Goal: Task Accomplishment & Management: Complete application form

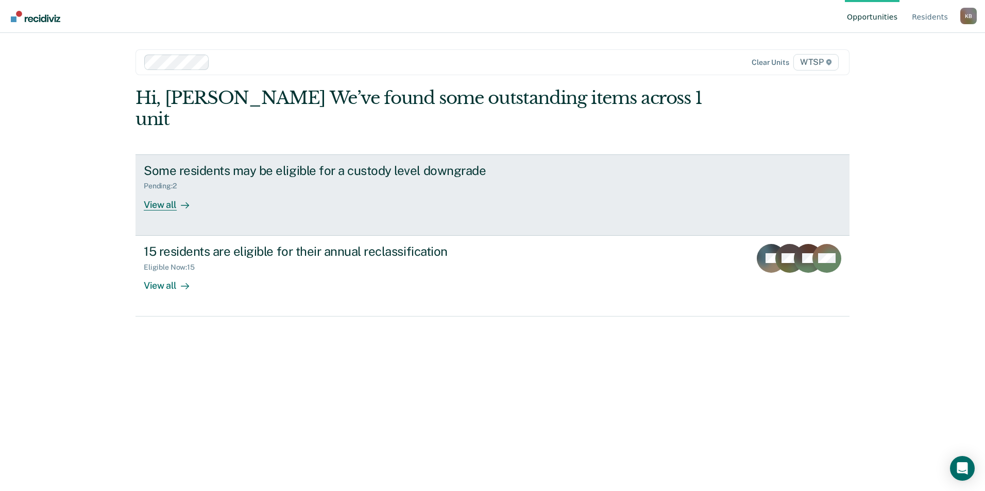
click at [167, 191] on div "View all" at bounding box center [173, 201] width 58 height 20
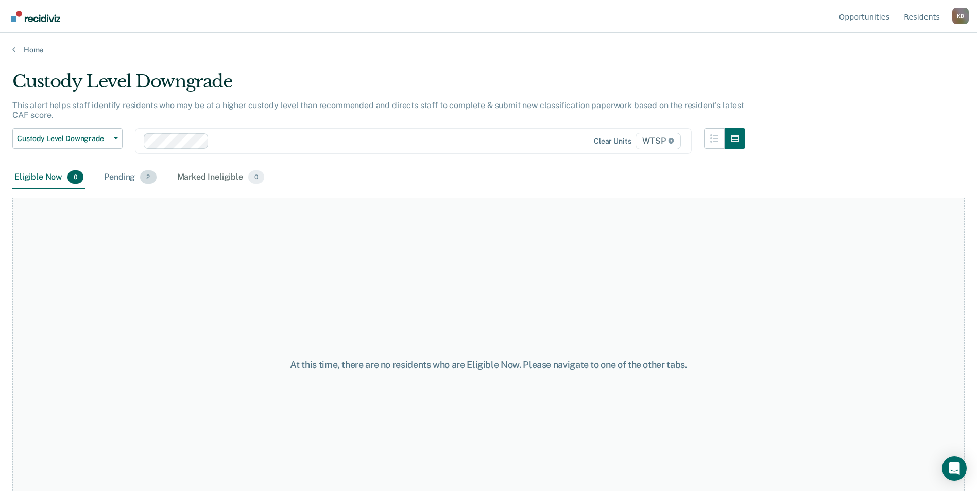
click at [125, 176] on div "Pending 2" at bounding box center [130, 177] width 56 height 23
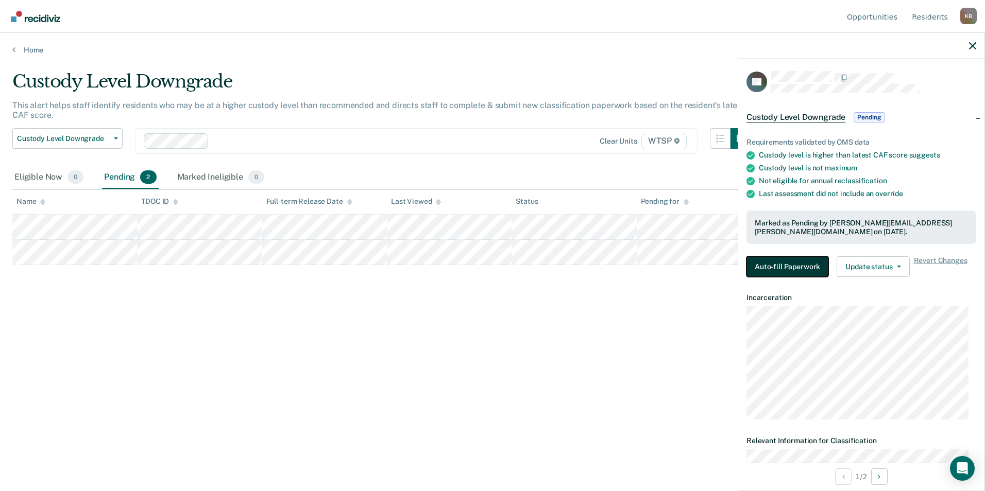
click at [772, 265] on button "Auto-fill Paperwork" at bounding box center [787, 266] width 82 height 21
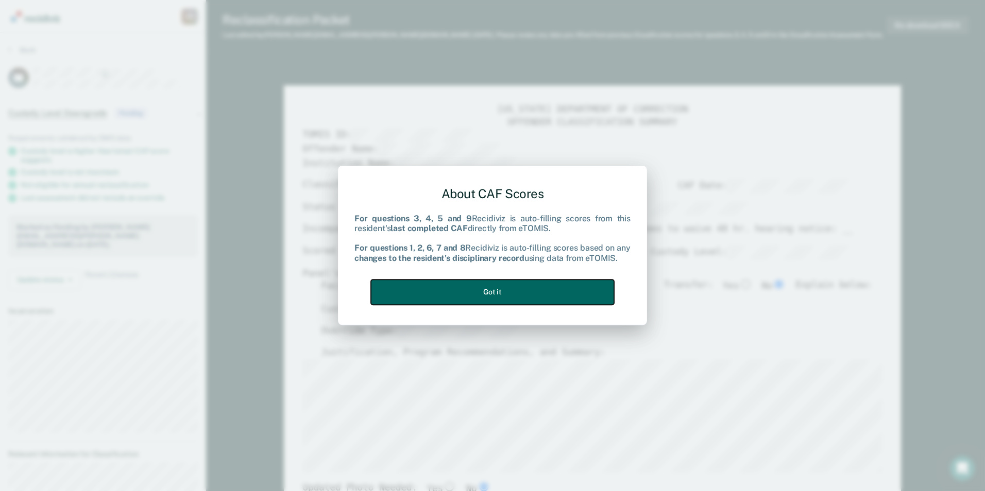
click at [520, 296] on button "Got it" at bounding box center [492, 292] width 243 height 25
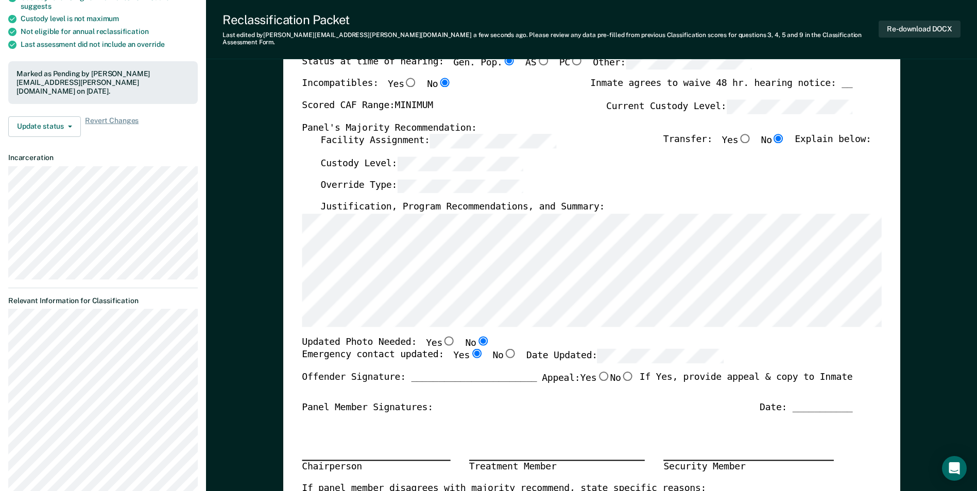
scroll to position [154, 0]
click at [836, 433] on div "Chairperson Treatment Member Security Member" at bounding box center [577, 446] width 550 height 69
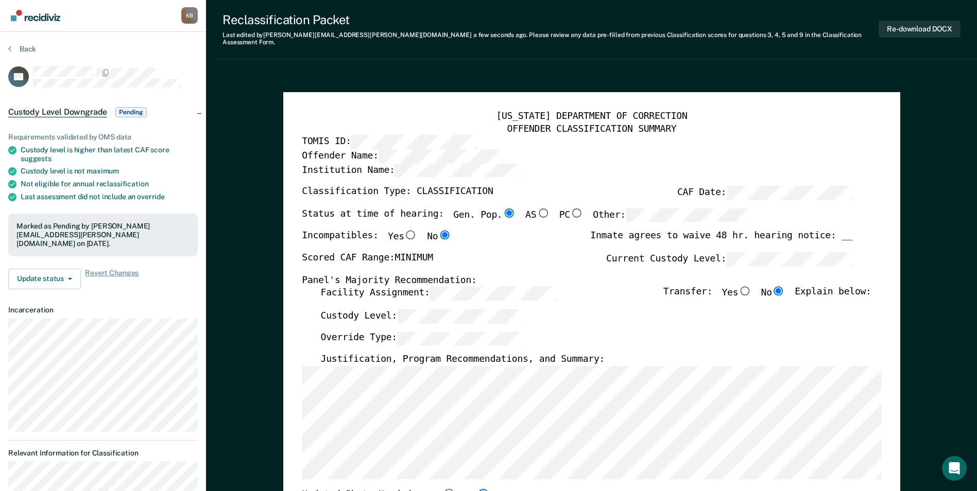
scroll to position [0, 0]
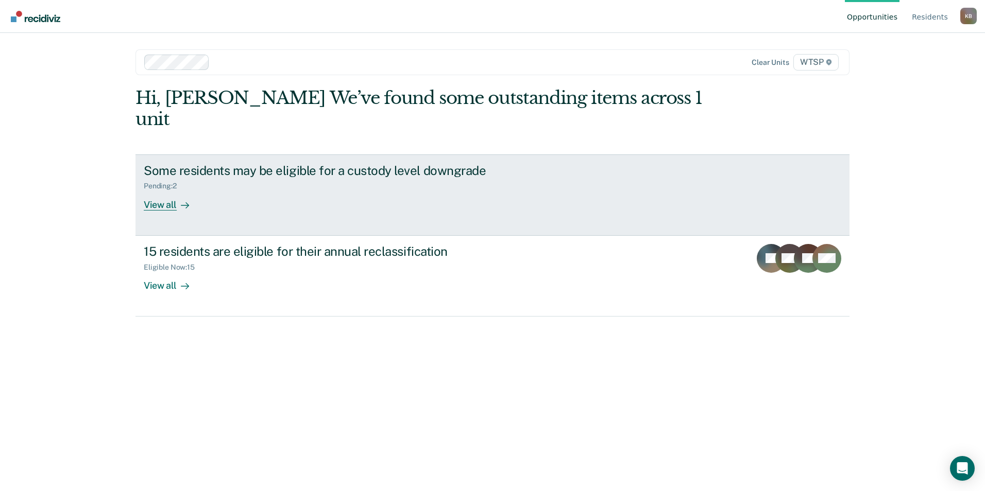
click at [151, 191] on div "View all" at bounding box center [173, 201] width 58 height 20
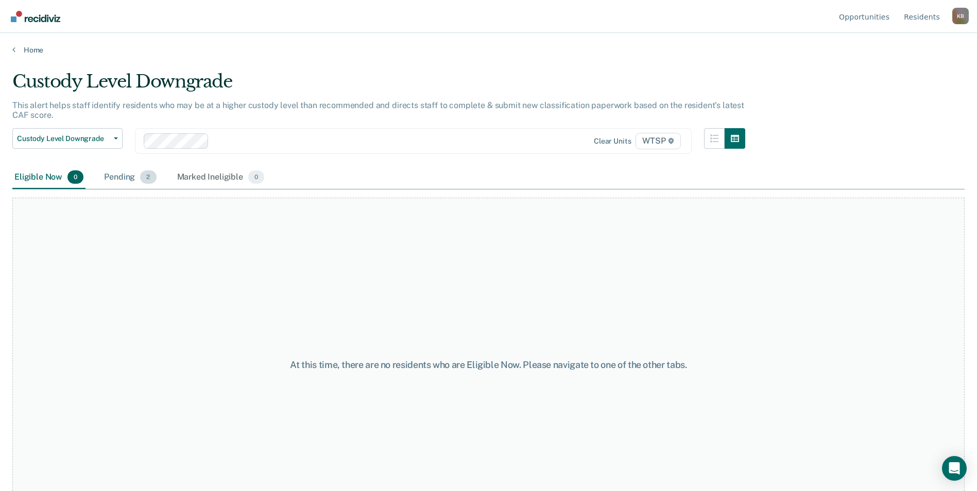
click at [122, 178] on div "Pending 2" at bounding box center [130, 177] width 56 height 23
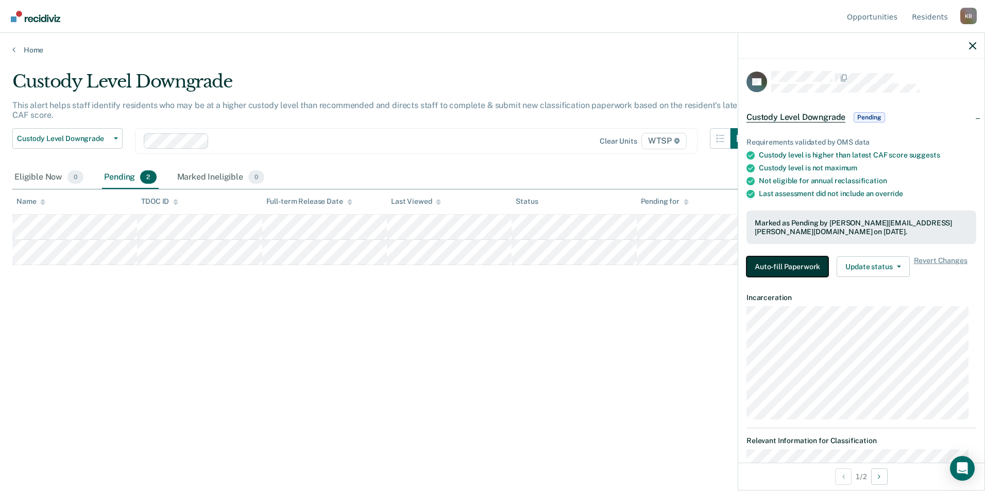
click at [787, 260] on button "Auto-fill Paperwork" at bounding box center [787, 266] width 82 height 21
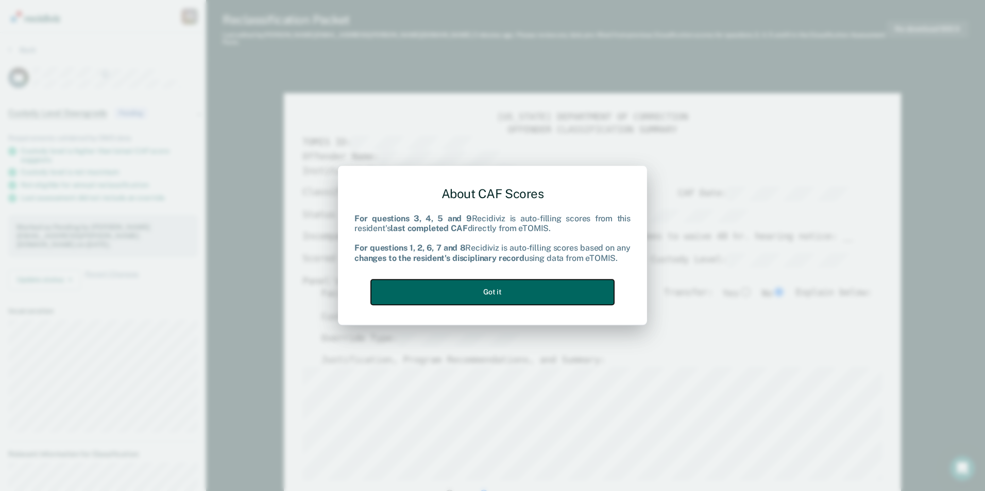
click at [521, 294] on button "Got it" at bounding box center [492, 292] width 243 height 25
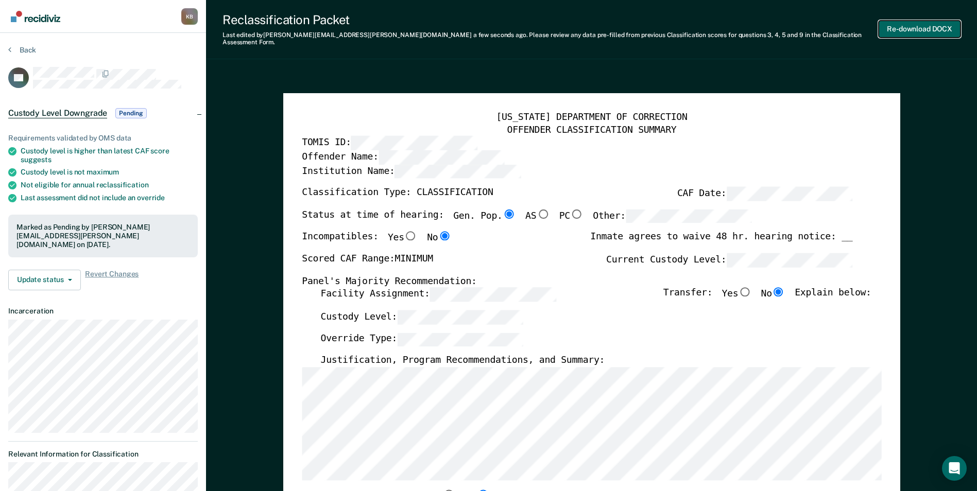
click at [925, 23] on button "Re-download DOCX" at bounding box center [920, 29] width 82 height 17
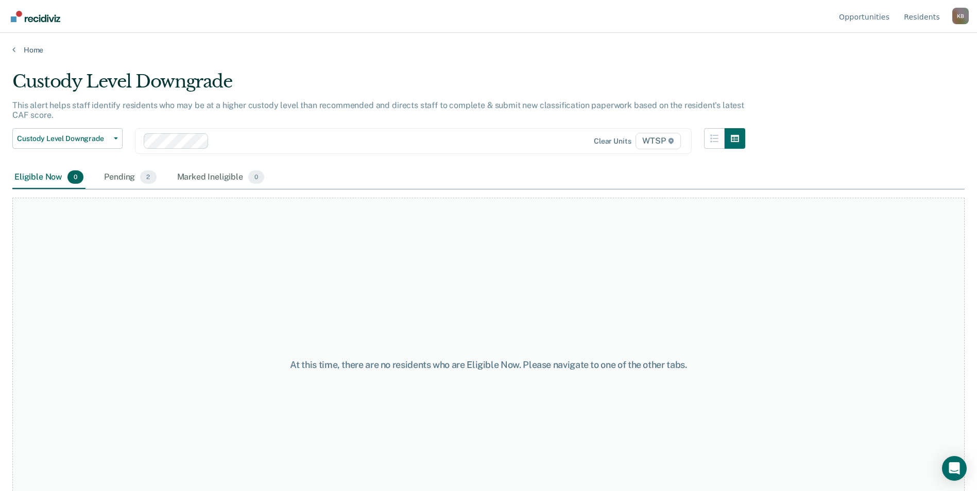
drag, startPoint x: 484, startPoint y: 316, endPoint x: 482, endPoint y: 309, distance: 7.4
click at [483, 310] on div "At this time, there are no residents who are Eligible Now. Please navigate to o…" at bounding box center [488, 365] width 952 height 335
click at [114, 178] on div "Pending 2" at bounding box center [130, 177] width 56 height 23
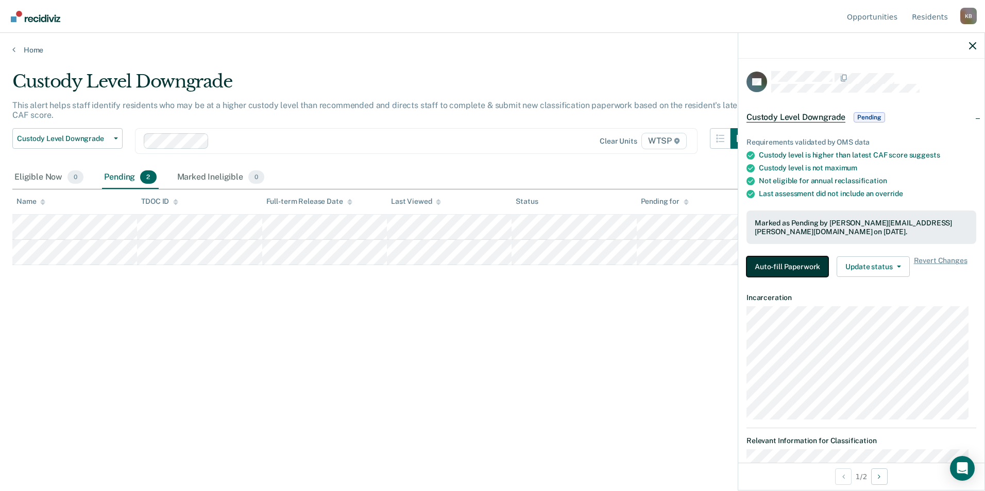
click at [791, 266] on button "Auto-fill Paperwork" at bounding box center [787, 266] width 82 height 21
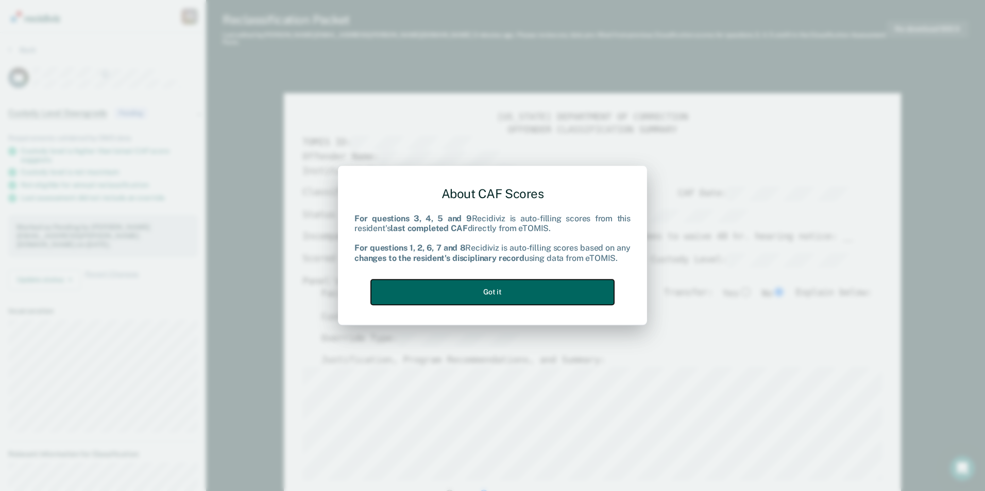
click at [529, 288] on button "Got it" at bounding box center [492, 292] width 243 height 25
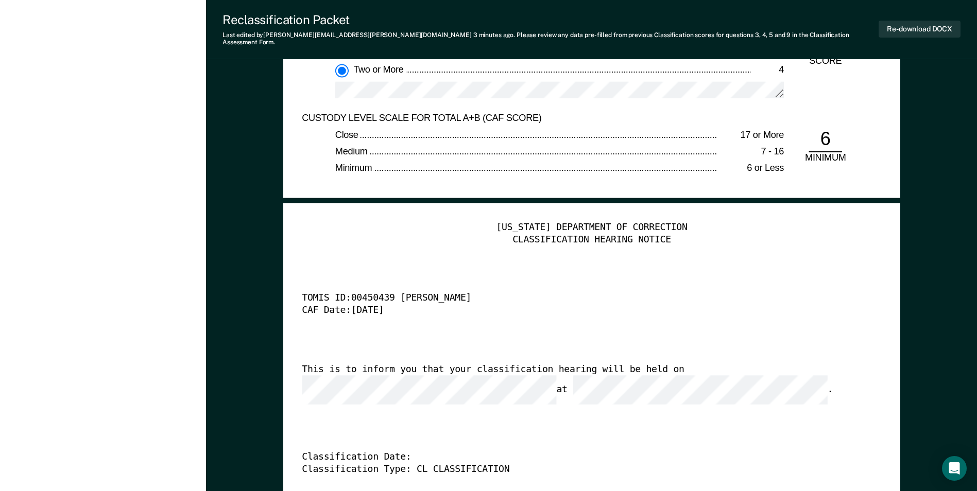
scroll to position [2420, 0]
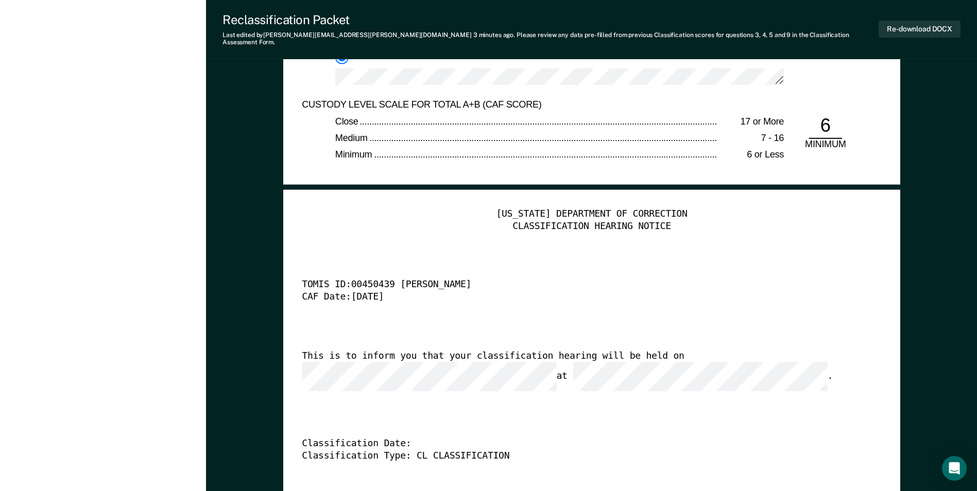
click at [801, 412] on div "[US_STATE] DEPARTMENT OF CORRECTION CLASSIFICATION HEARING NOTICE TOMIS ID: 004…" at bounding box center [591, 366] width 579 height 314
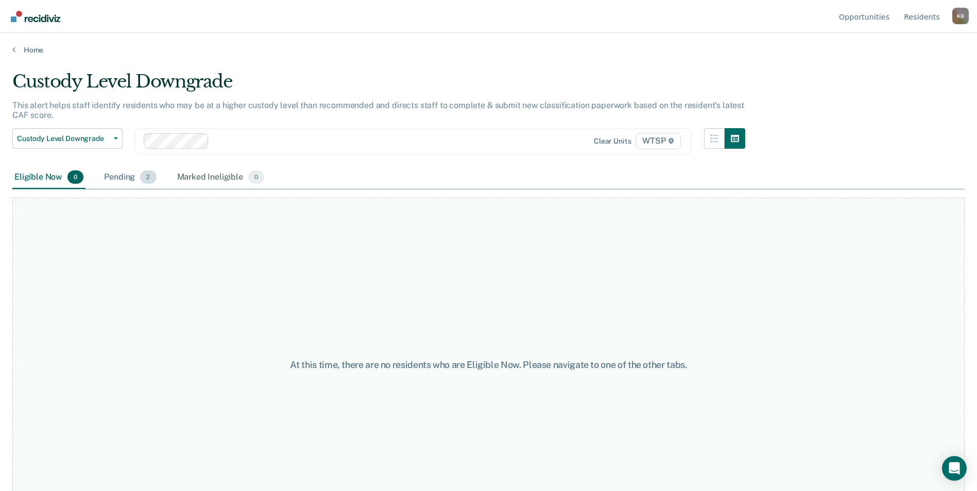
click at [128, 175] on div "Pending 2" at bounding box center [130, 177] width 56 height 23
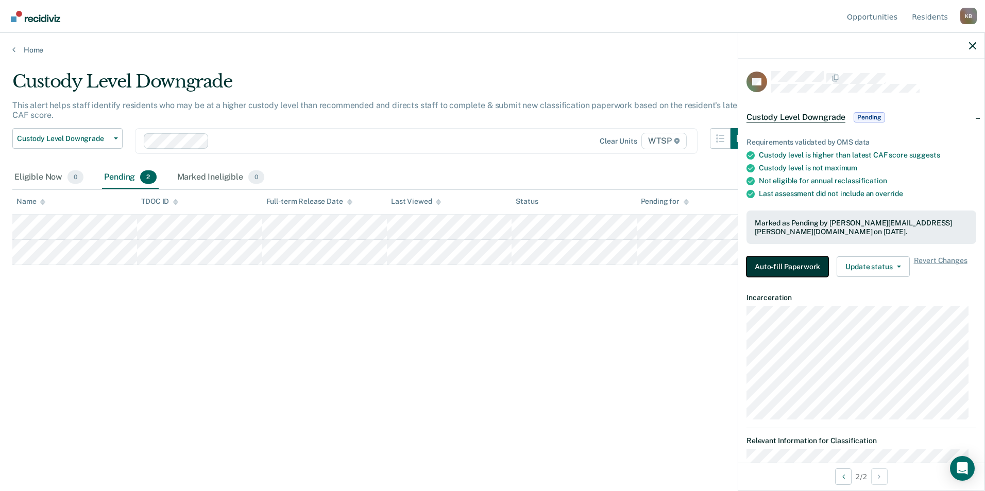
click at [788, 265] on button "Auto-fill Paperwork" at bounding box center [787, 266] width 82 height 21
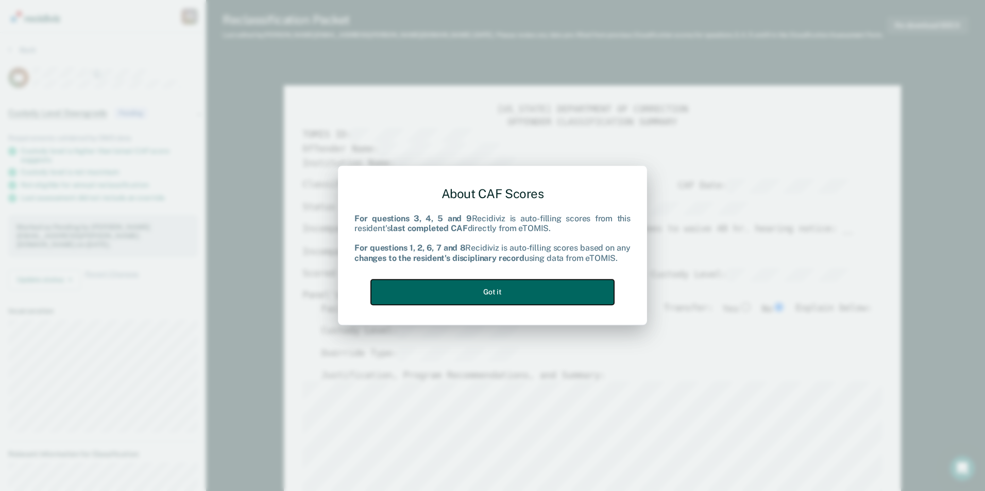
click at [555, 295] on button "Got it" at bounding box center [492, 292] width 243 height 25
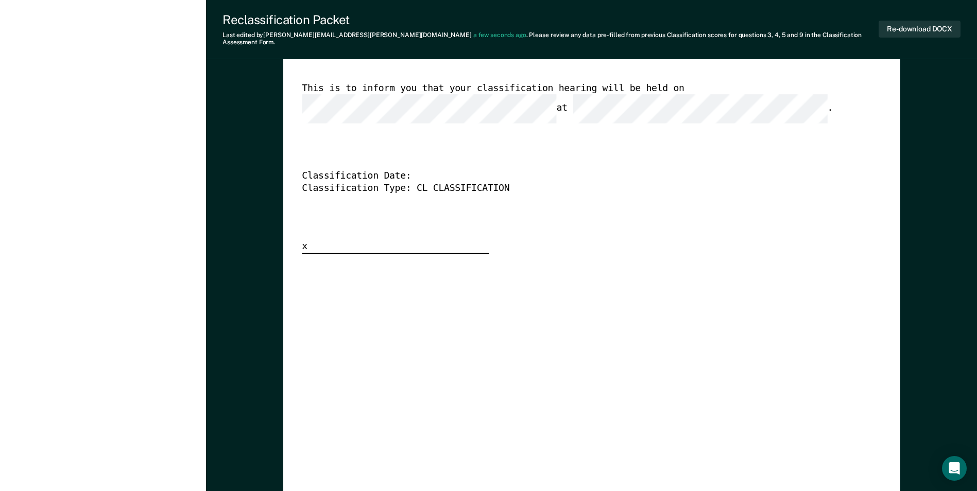
scroll to position [2523, 0]
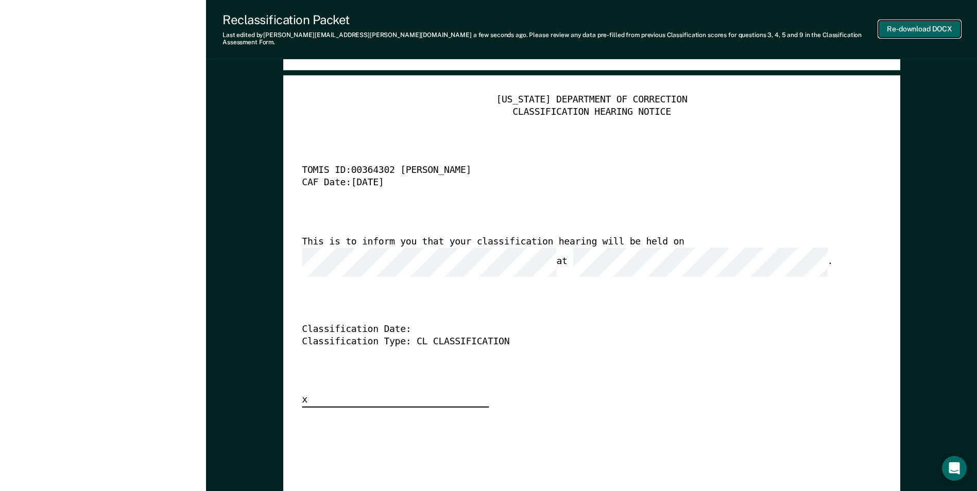
click at [898, 23] on button "Re-download DOCX" at bounding box center [920, 29] width 82 height 17
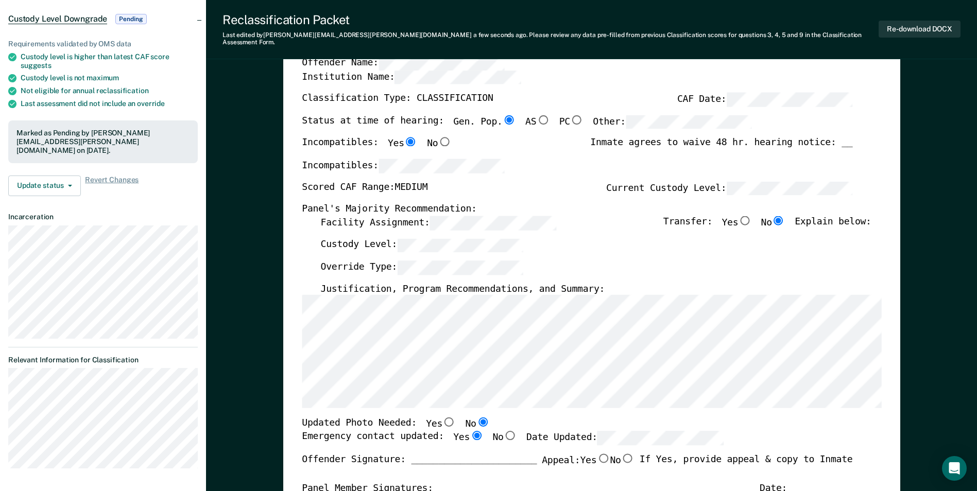
scroll to position [0, 0]
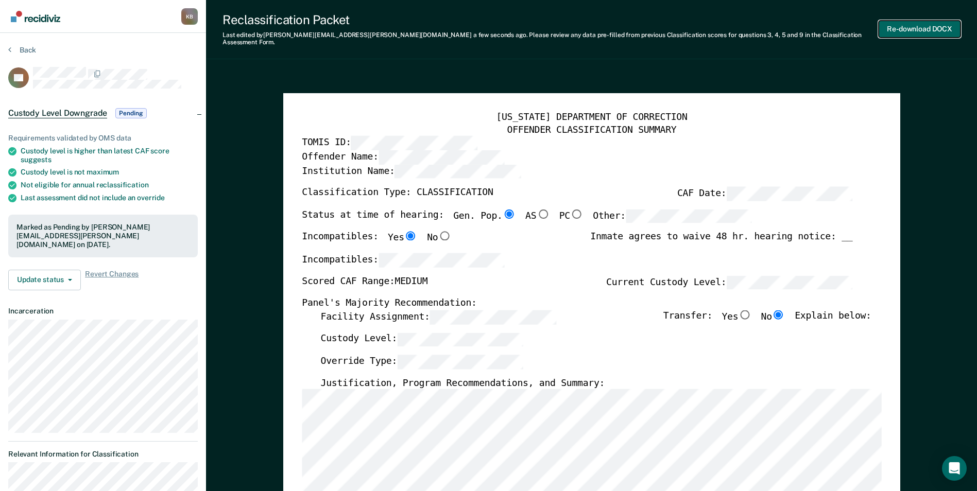
click at [924, 21] on button "Re-download DOCX" at bounding box center [920, 29] width 82 height 17
click at [10, 45] on icon at bounding box center [9, 49] width 3 height 8
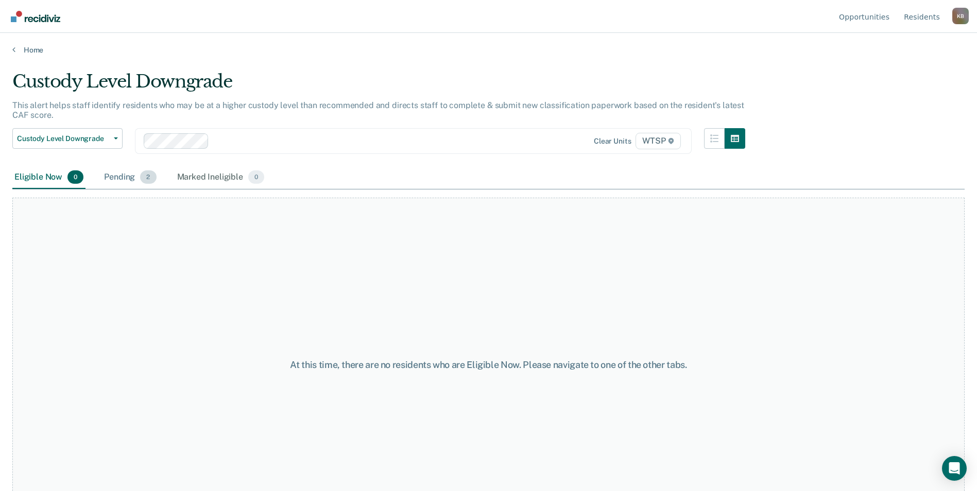
click at [126, 178] on div "Pending 2" at bounding box center [130, 177] width 56 height 23
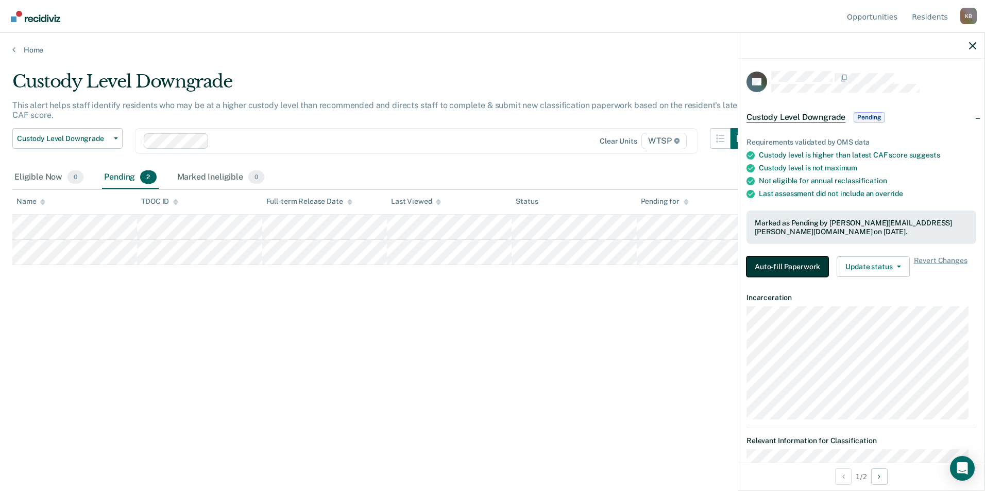
click at [780, 262] on button "Auto-fill Paperwork" at bounding box center [787, 266] width 82 height 21
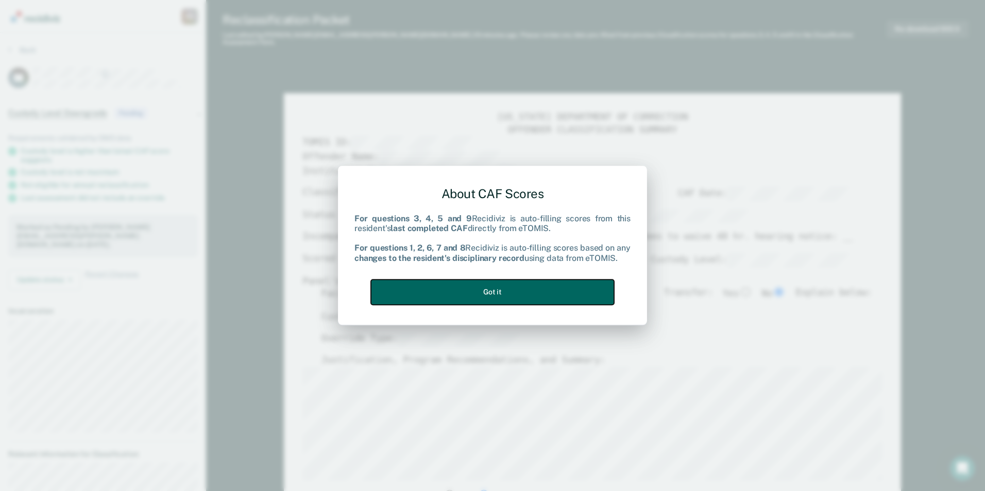
click at [473, 292] on button "Got it" at bounding box center [492, 292] width 243 height 25
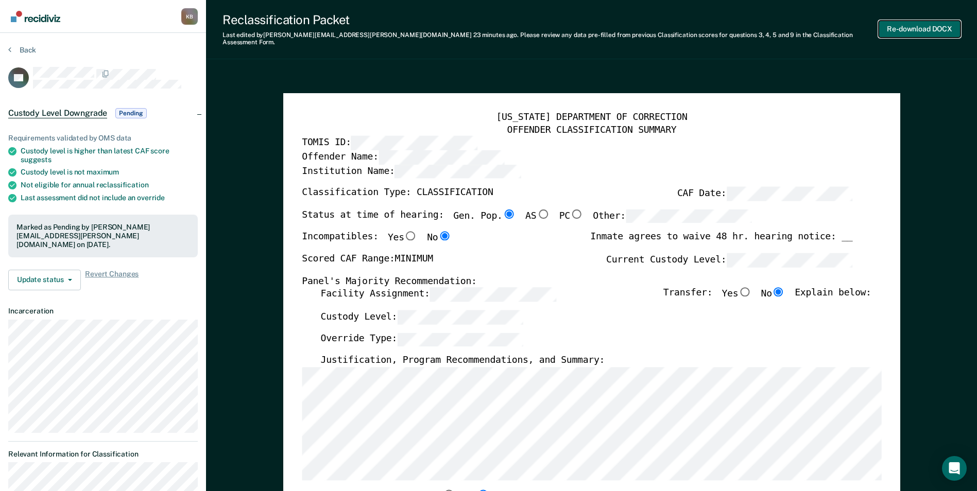
click at [914, 22] on button "Re-download DOCX" at bounding box center [920, 29] width 82 height 17
click at [12, 50] on button "Back" at bounding box center [22, 49] width 28 height 9
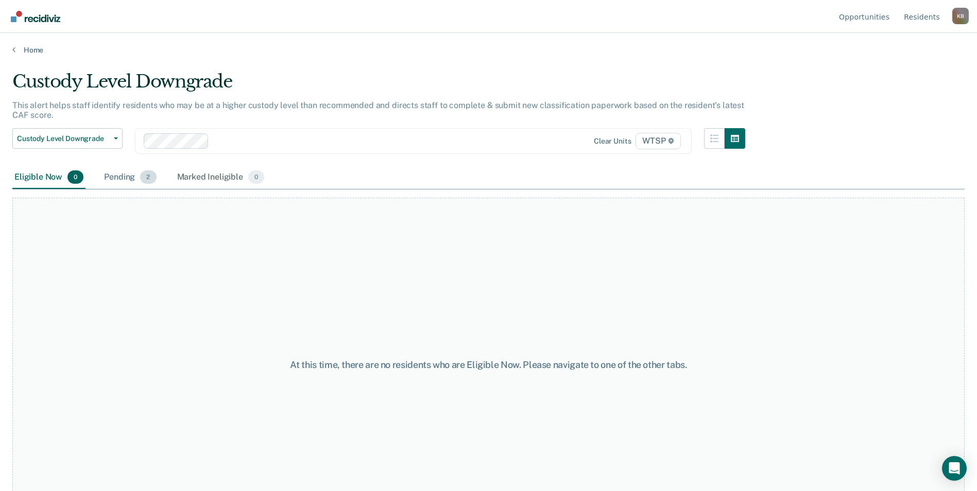
click at [120, 180] on div "Pending 2" at bounding box center [130, 177] width 56 height 23
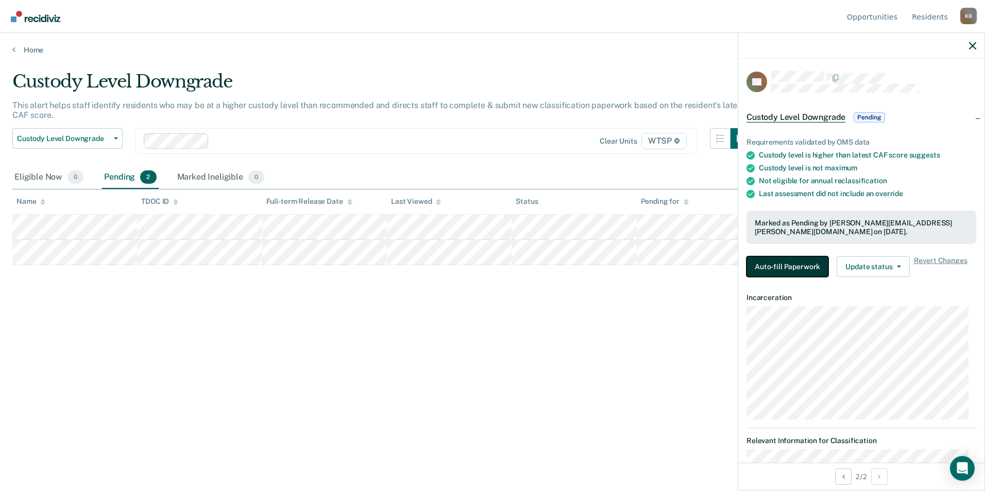
click at [781, 265] on button "Auto-fill Paperwork" at bounding box center [787, 266] width 82 height 21
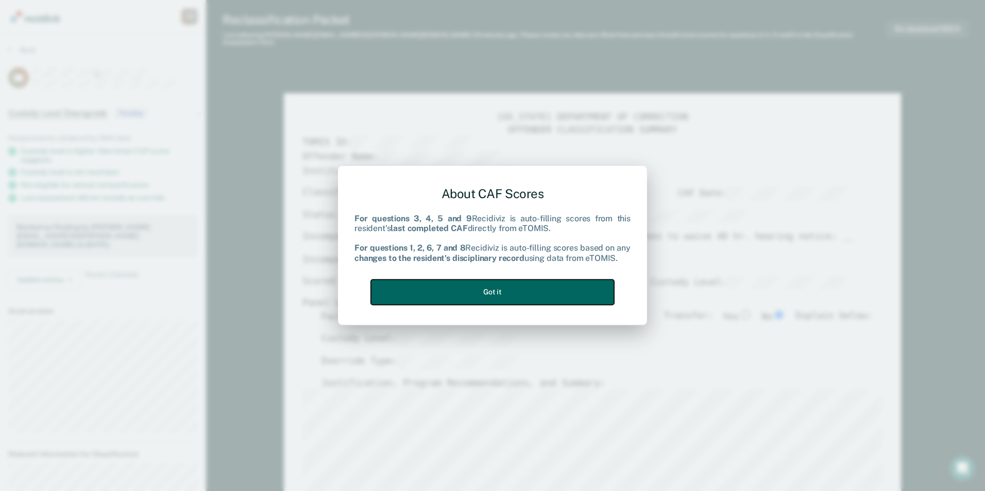
click at [497, 290] on button "Got it" at bounding box center [492, 292] width 243 height 25
click at [480, 295] on button "Got it" at bounding box center [492, 292] width 243 height 25
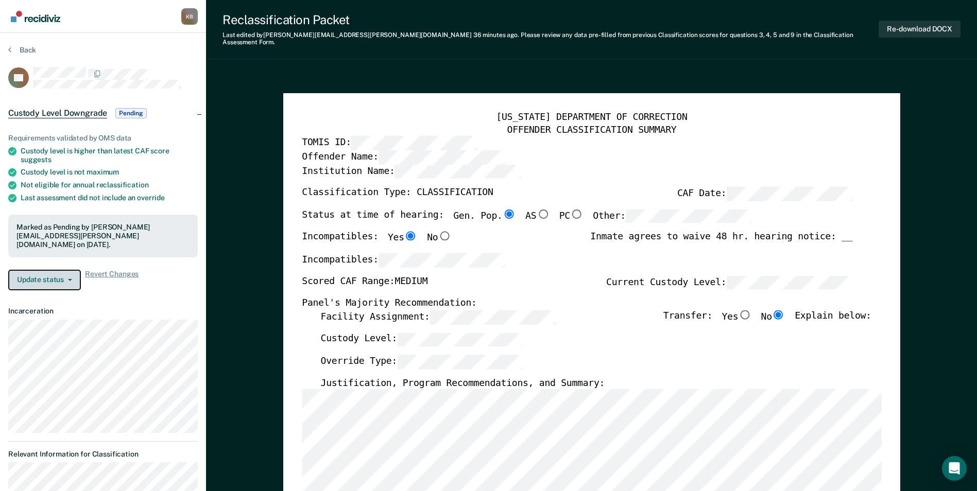
click at [70, 279] on icon "button" at bounding box center [70, 280] width 4 height 2
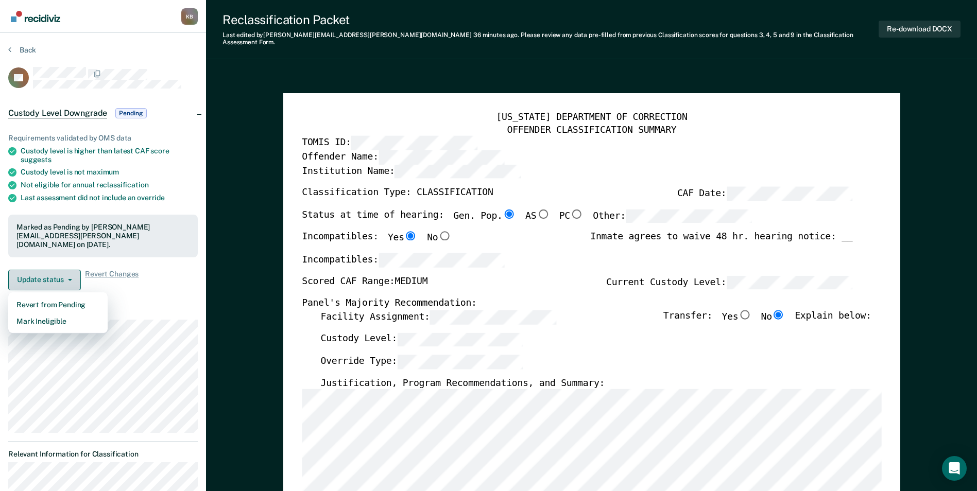
click at [68, 279] on icon "button" at bounding box center [70, 280] width 4 height 2
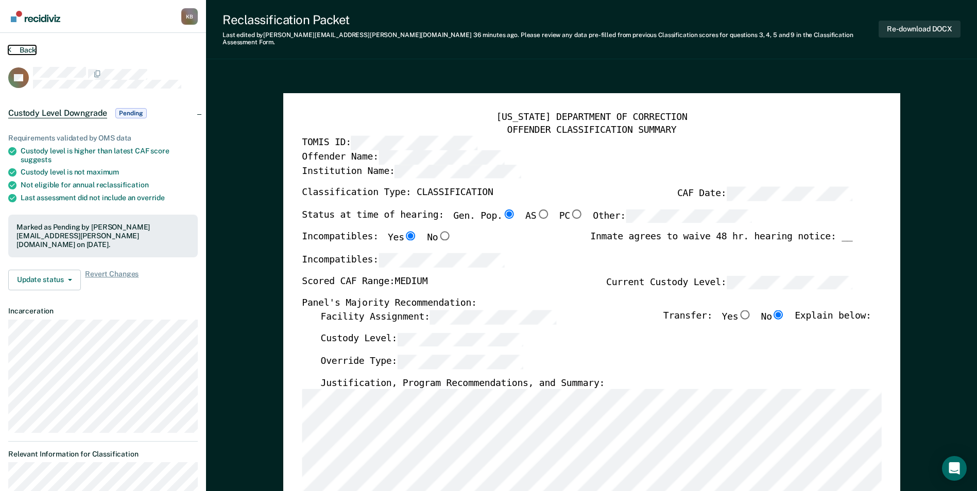
click at [9, 53] on icon at bounding box center [9, 49] width 3 height 8
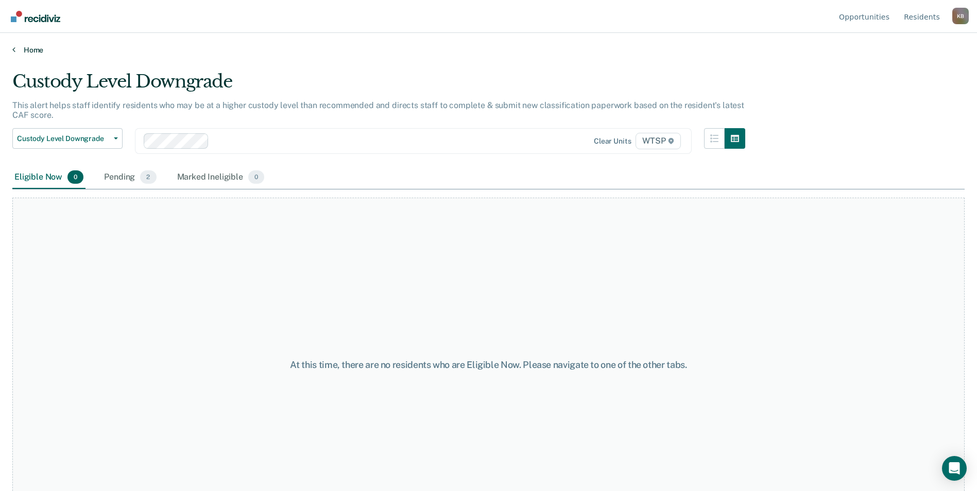
click at [30, 52] on link "Home" at bounding box center [488, 49] width 952 height 9
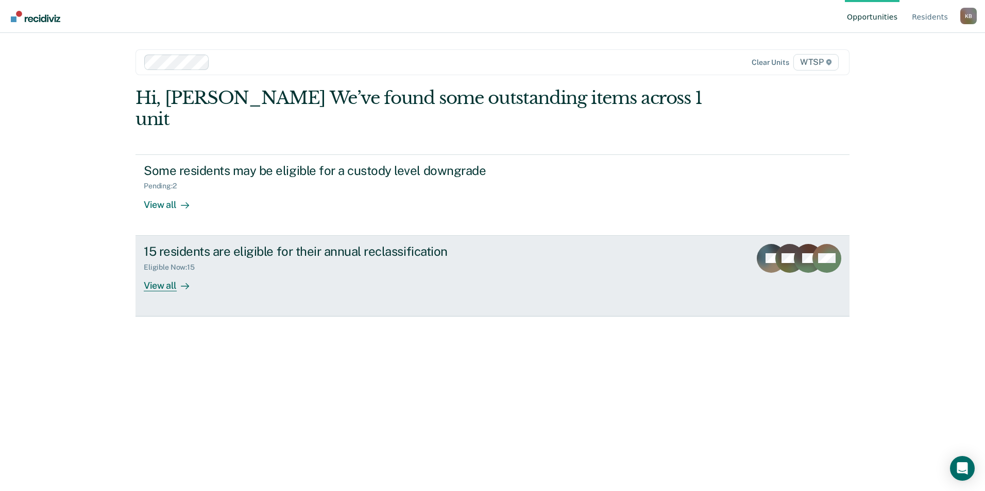
click at [159, 271] on div "View all" at bounding box center [173, 281] width 58 height 20
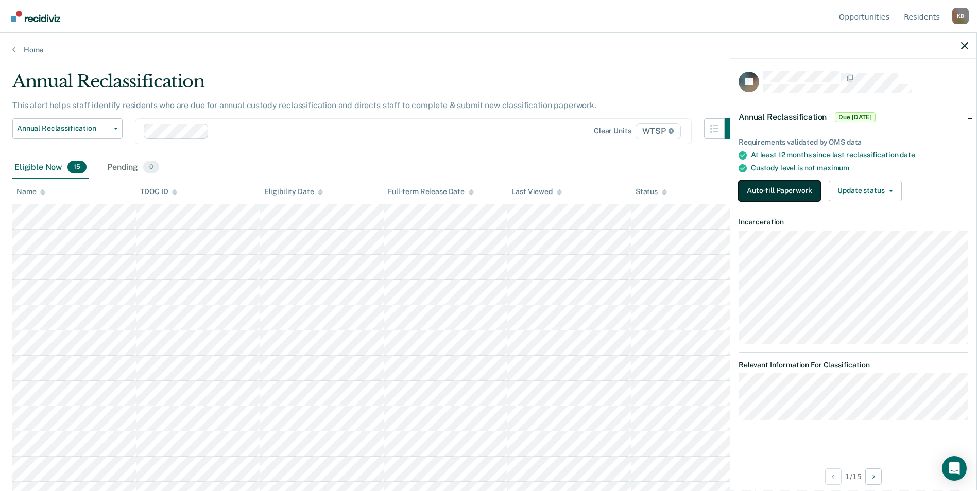
click at [782, 187] on button "Auto-fill Paperwork" at bounding box center [779, 191] width 82 height 21
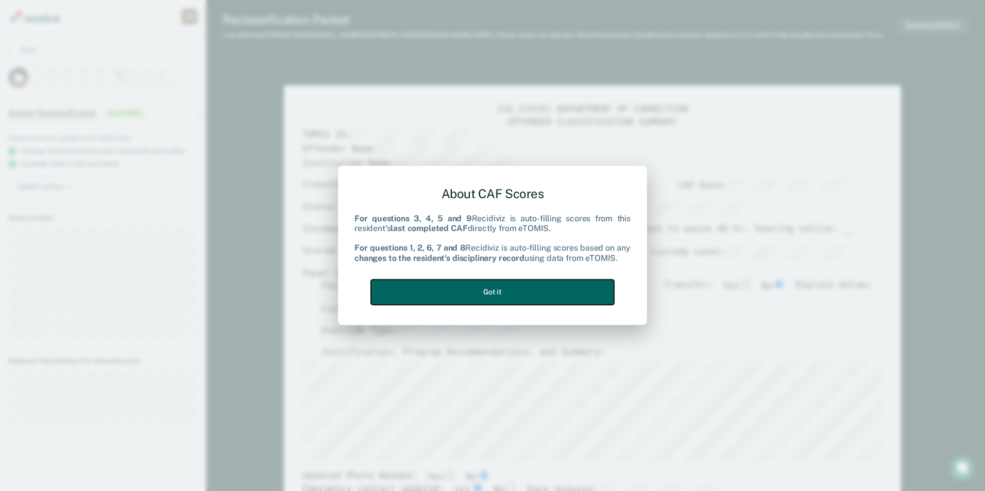
click at [538, 294] on button "Got it" at bounding box center [492, 292] width 243 height 25
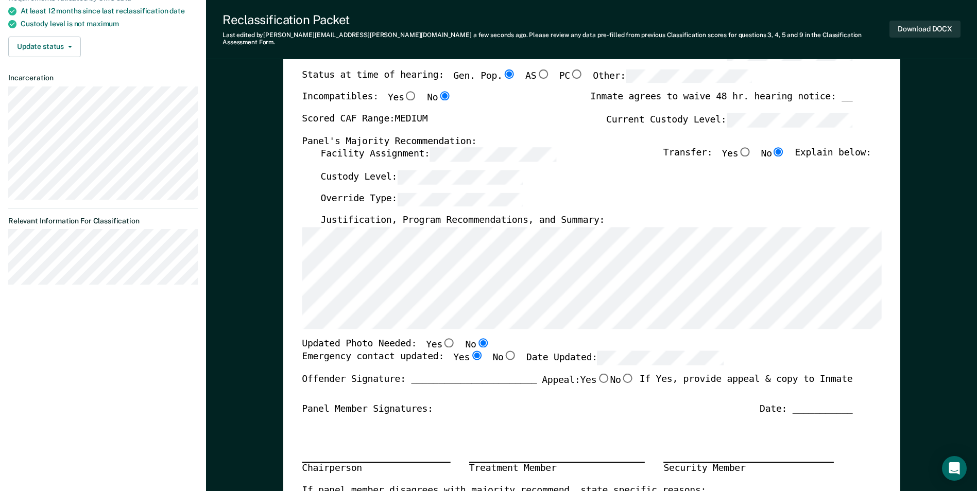
scroll to position [154, 0]
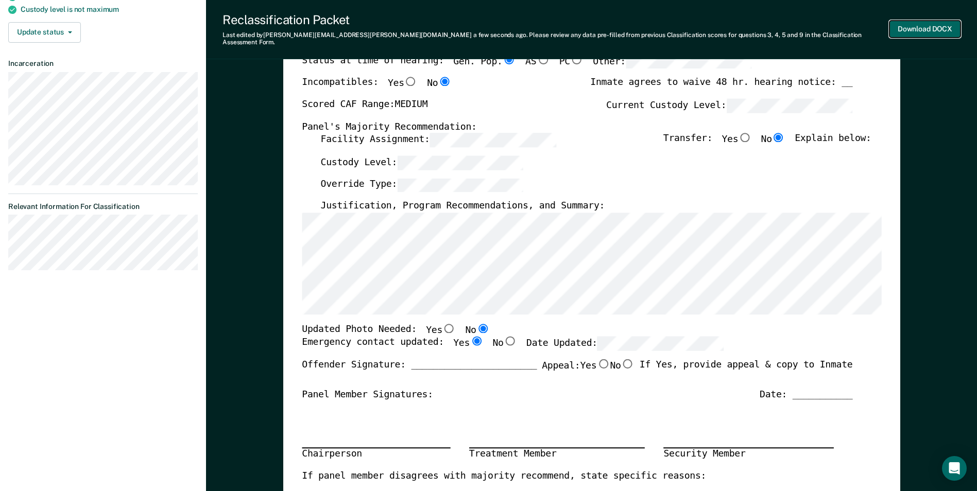
click at [923, 24] on button "Download DOCX" at bounding box center [924, 29] width 71 height 17
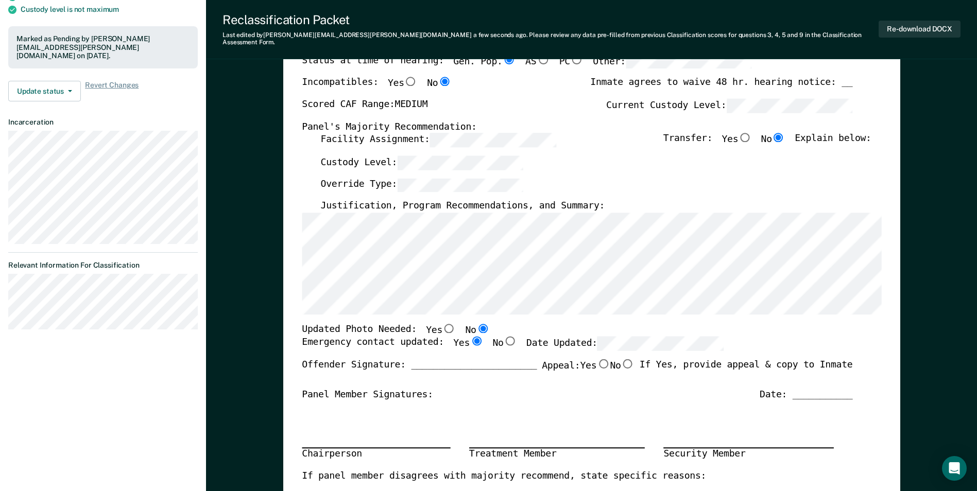
drag, startPoint x: 956, startPoint y: 220, endPoint x: 939, endPoint y: 214, distance: 18.1
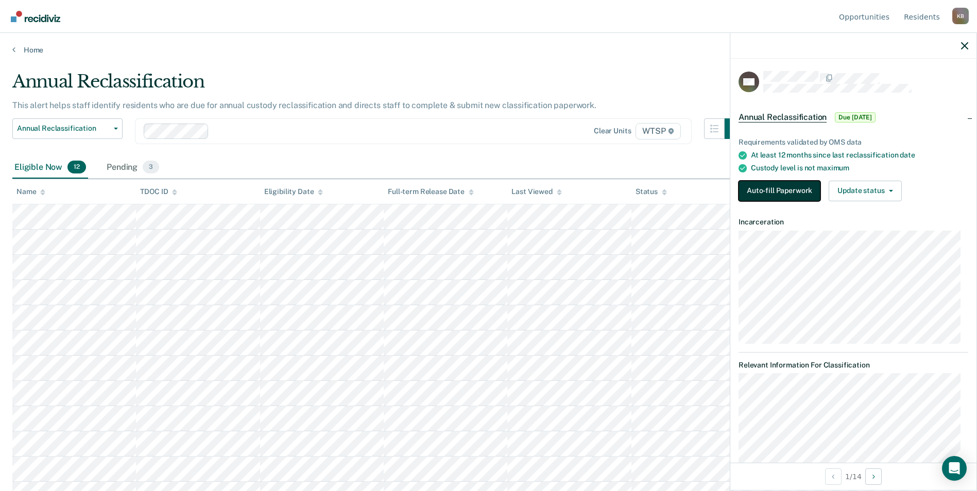
click at [768, 192] on button "Auto-fill Paperwork" at bounding box center [779, 191] width 82 height 21
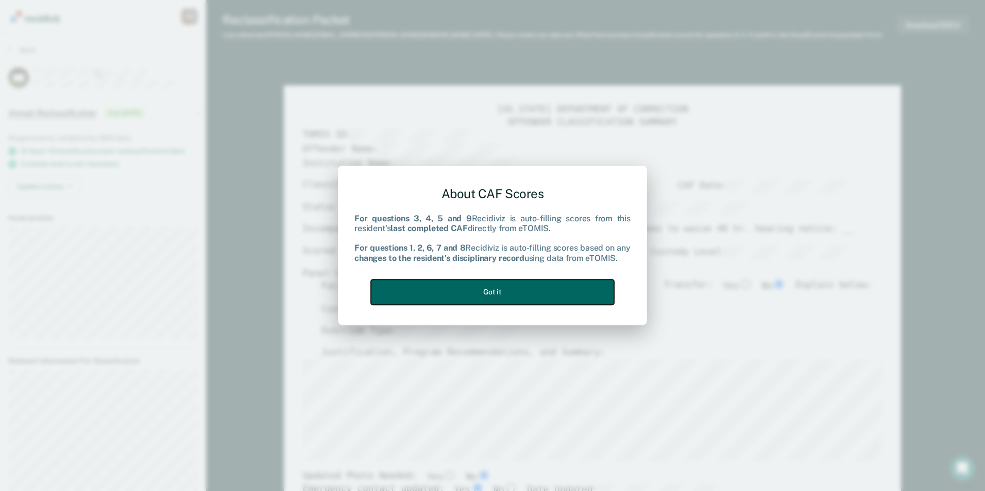
click at [500, 288] on button "Got it" at bounding box center [492, 292] width 243 height 25
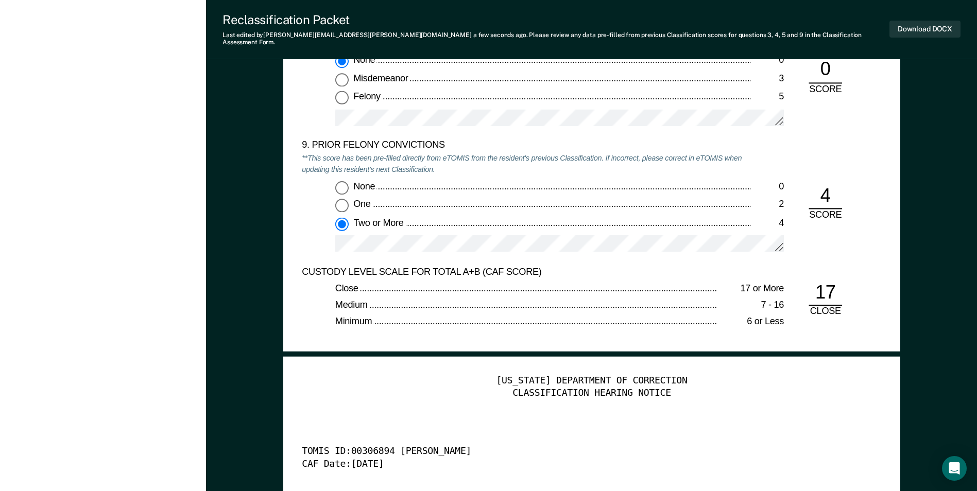
scroll to position [2317, 0]
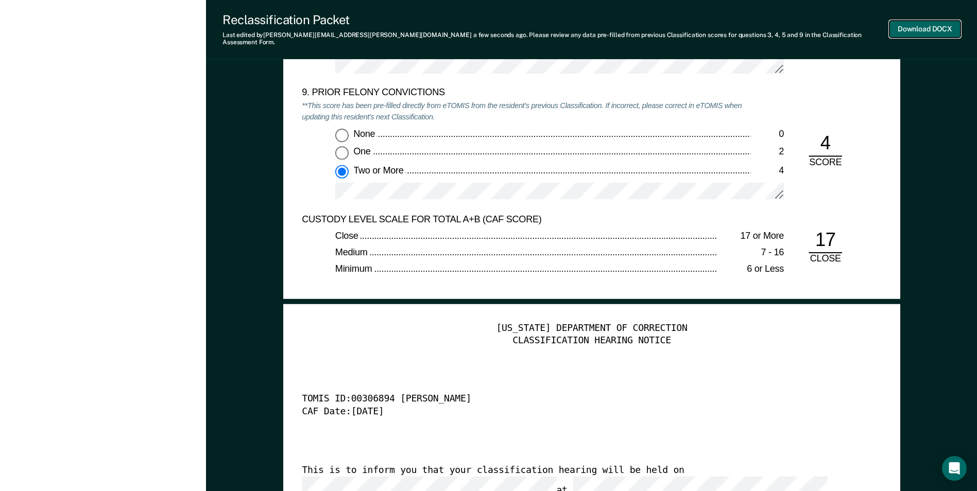
click at [937, 21] on button "Download DOCX" at bounding box center [924, 29] width 71 height 17
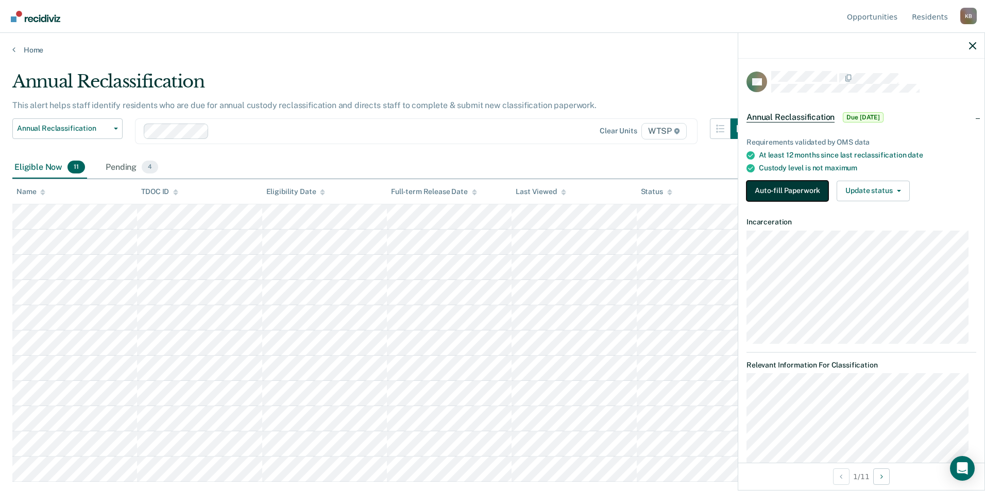
click at [782, 188] on button "Auto-fill Paperwork" at bounding box center [787, 191] width 82 height 21
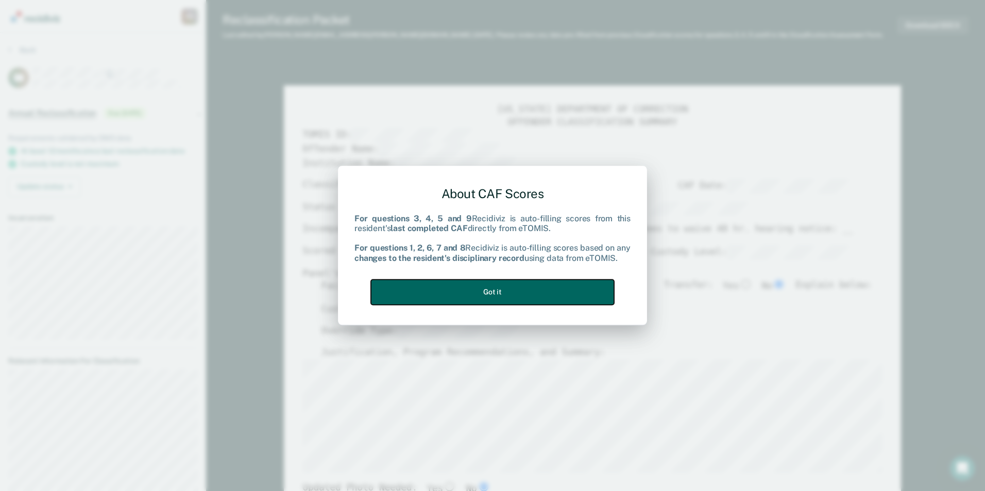
click at [503, 292] on button "Got it" at bounding box center [492, 292] width 243 height 25
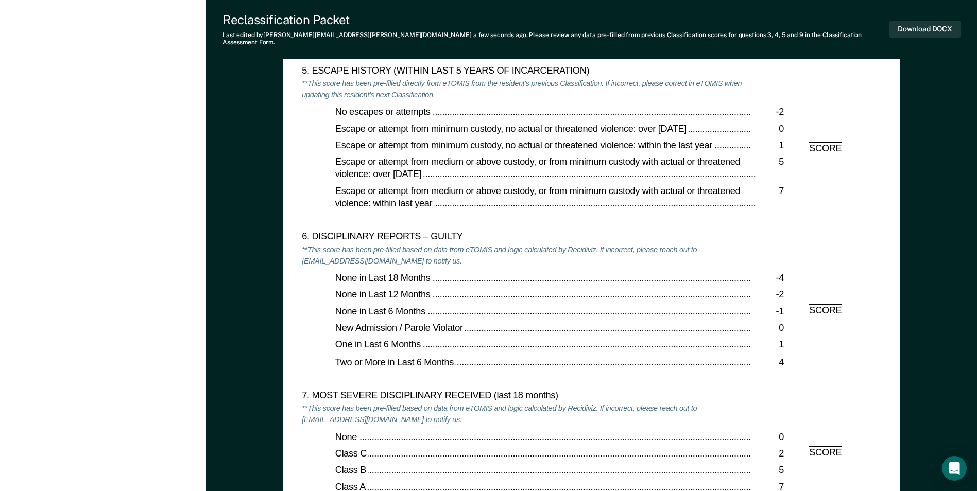
scroll to position [1699, 0]
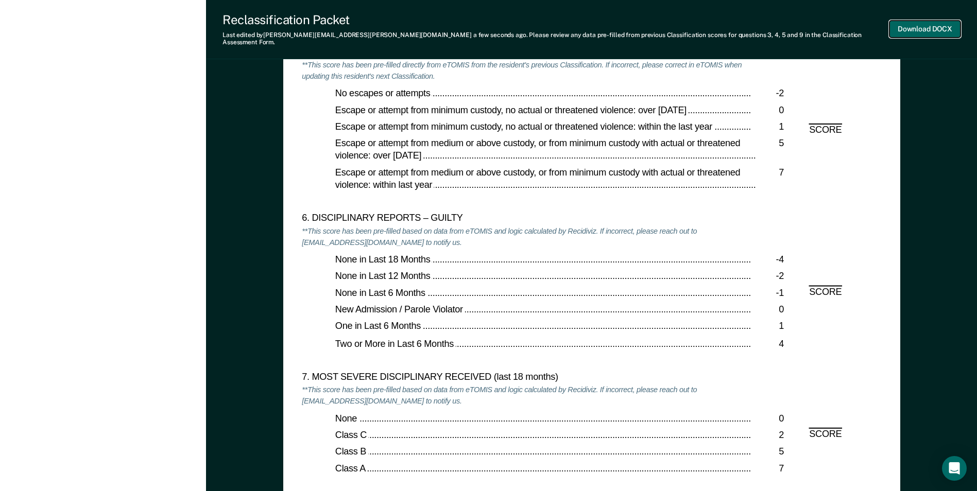
click at [931, 24] on button "Download DOCX" at bounding box center [924, 29] width 71 height 17
drag, startPoint x: 945, startPoint y: 295, endPoint x: 701, endPoint y: 188, distance: 265.7
click at [944, 293] on div "[US_STATE] DEPARTMENT OF CORRECTION OFFENDER CLASSIFICATION SUMMARY TOMIS ID: O…" at bounding box center [591, 50] width 771 height 3357
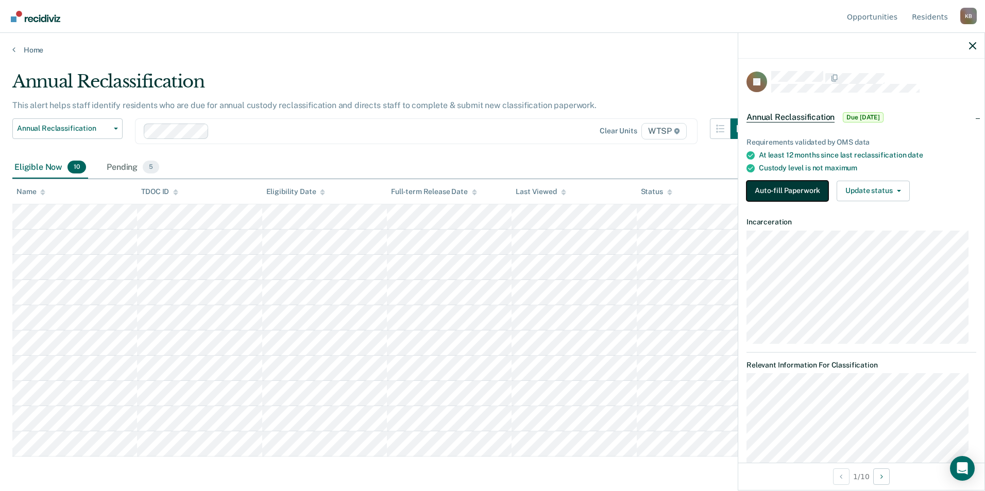
click at [777, 186] on button "Auto-fill Paperwork" at bounding box center [787, 191] width 82 height 21
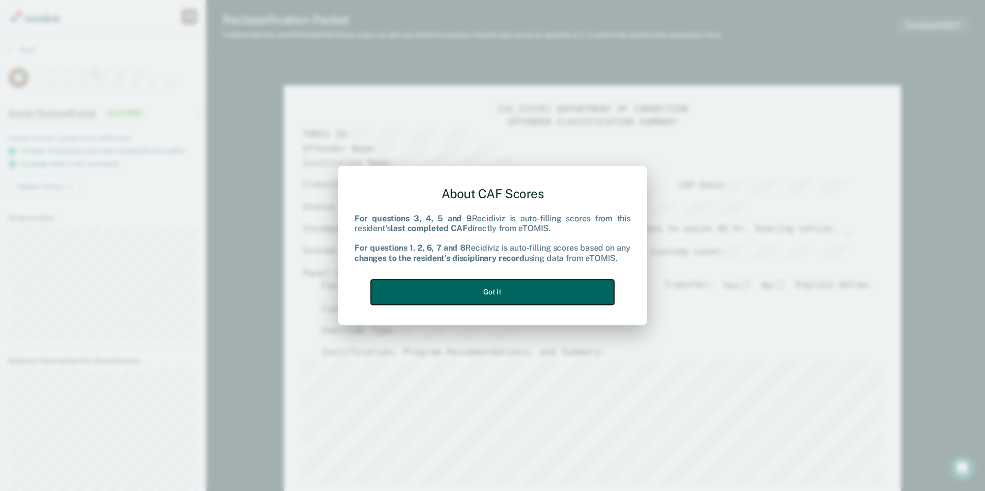
click at [518, 289] on button "Got it" at bounding box center [492, 292] width 243 height 25
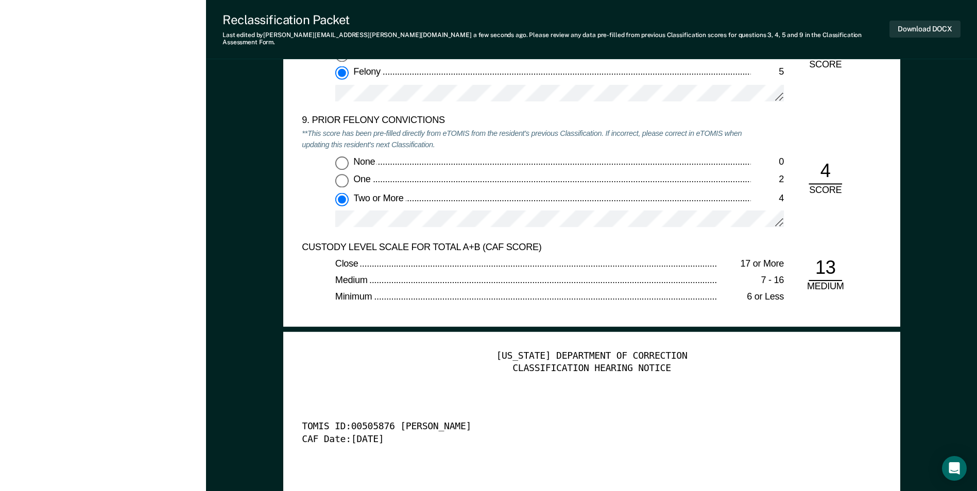
scroll to position [2266, 0]
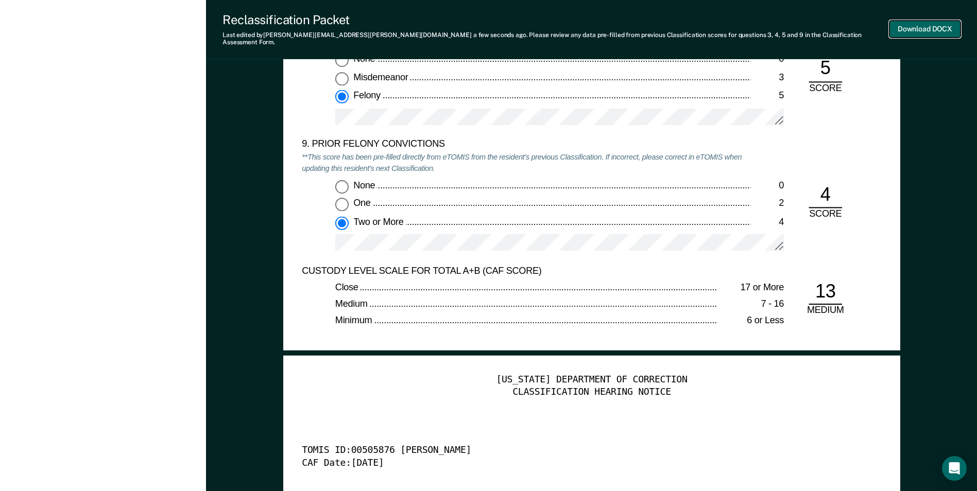
click at [911, 24] on button "Download DOCX" at bounding box center [924, 29] width 71 height 17
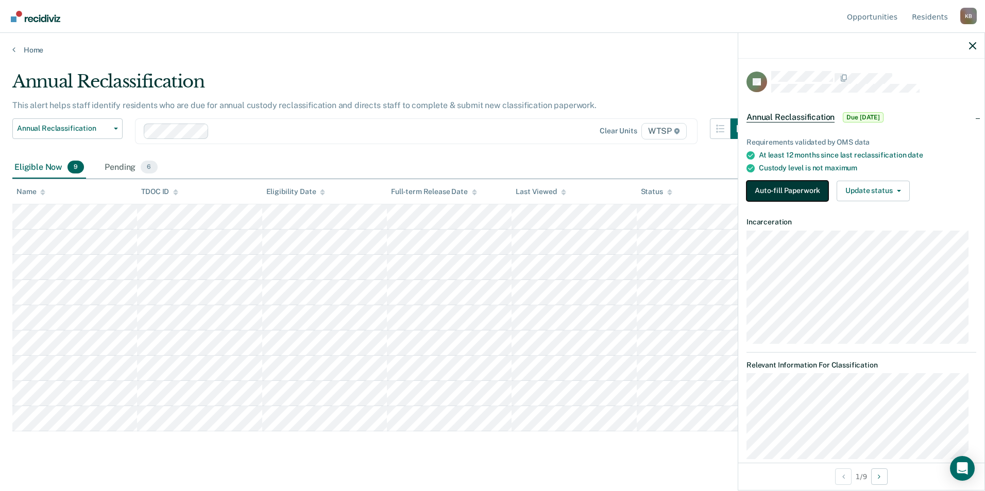
click at [799, 189] on button "Auto-fill Paperwork" at bounding box center [787, 191] width 82 height 21
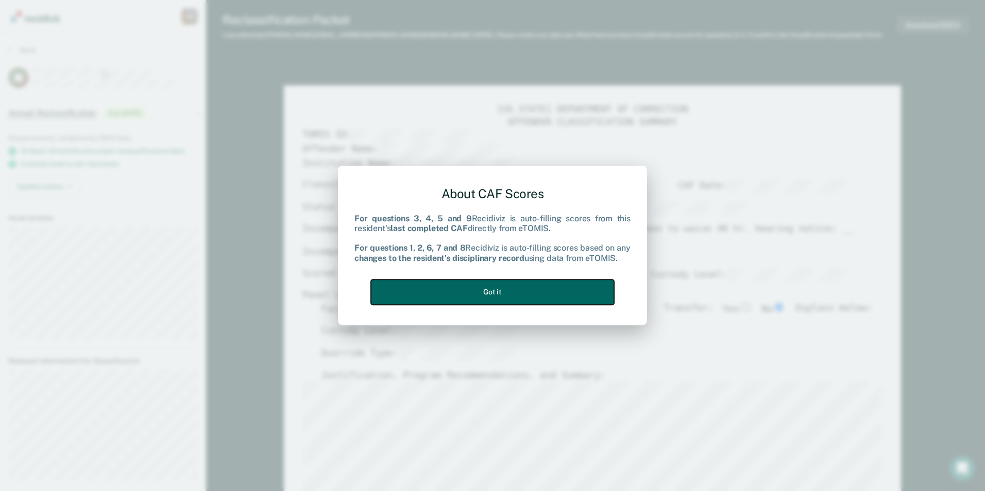
click at [501, 291] on button "Got it" at bounding box center [492, 292] width 243 height 25
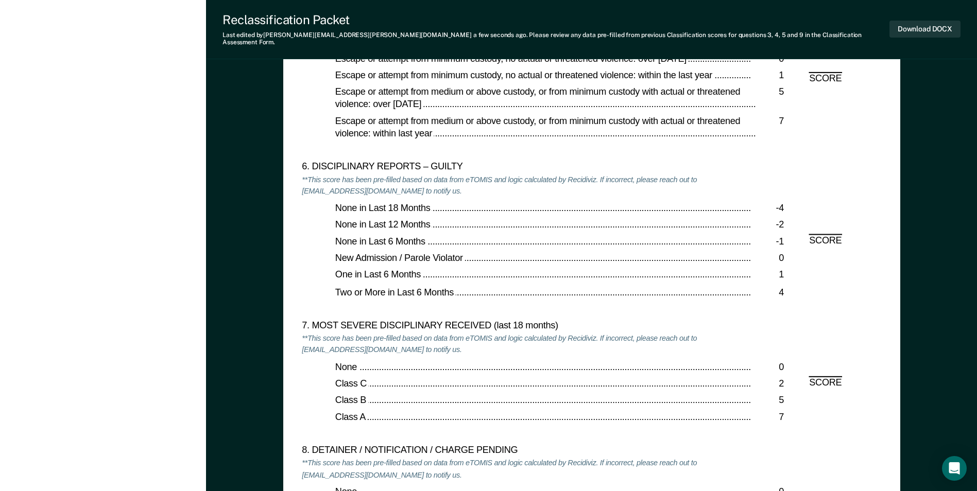
scroll to position [1545, 0]
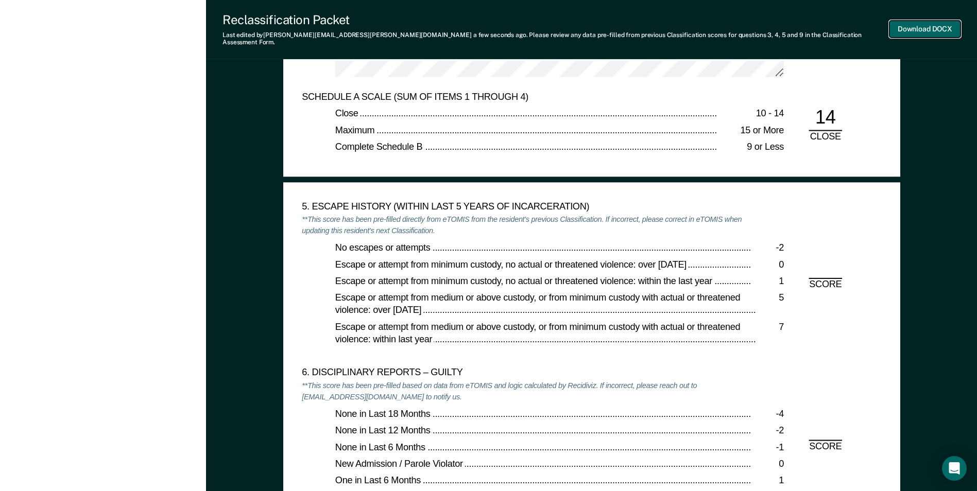
click at [924, 24] on button "Download DOCX" at bounding box center [924, 29] width 71 height 17
click at [943, 101] on div "[US_STATE] DEPARTMENT OF CORRECTION OFFENDER CLASSIFICATION SUMMARY TOMIS ID: O…" at bounding box center [591, 205] width 771 height 3357
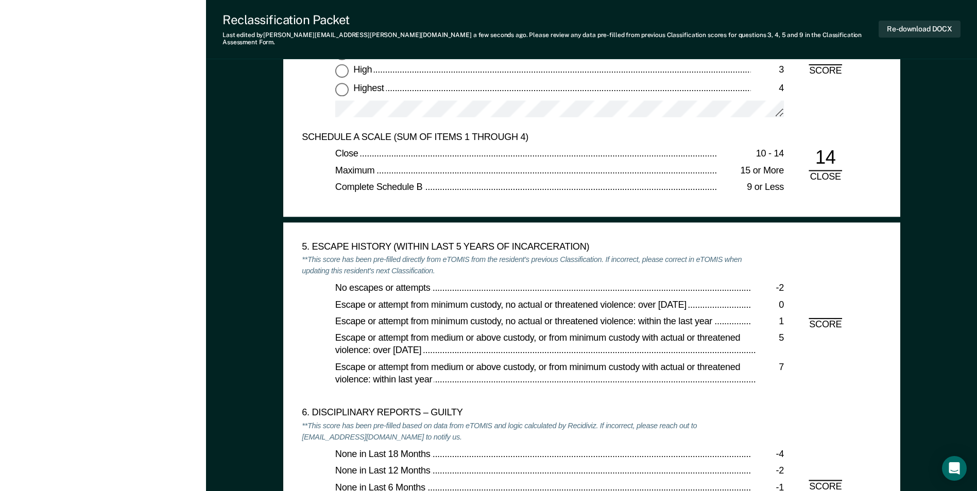
scroll to position [1493, 0]
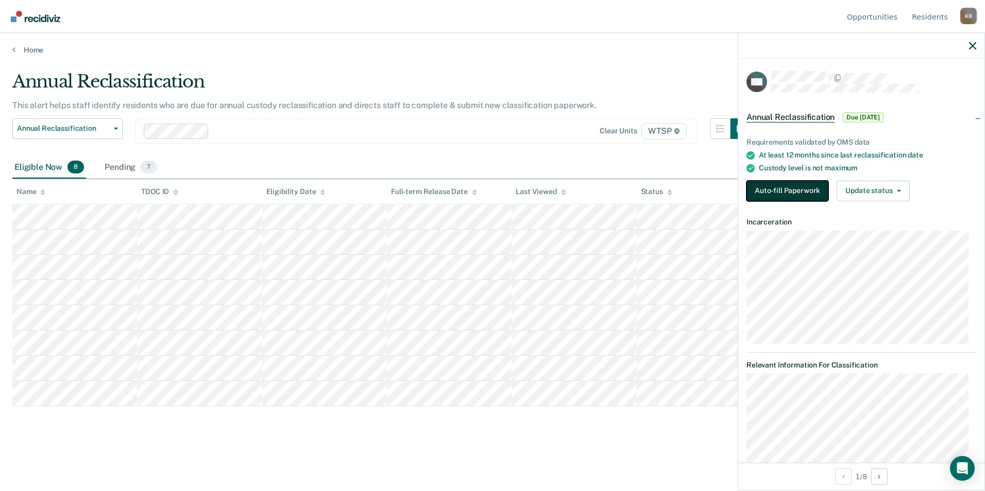
click at [769, 184] on button "Auto-fill Paperwork" at bounding box center [787, 191] width 82 height 21
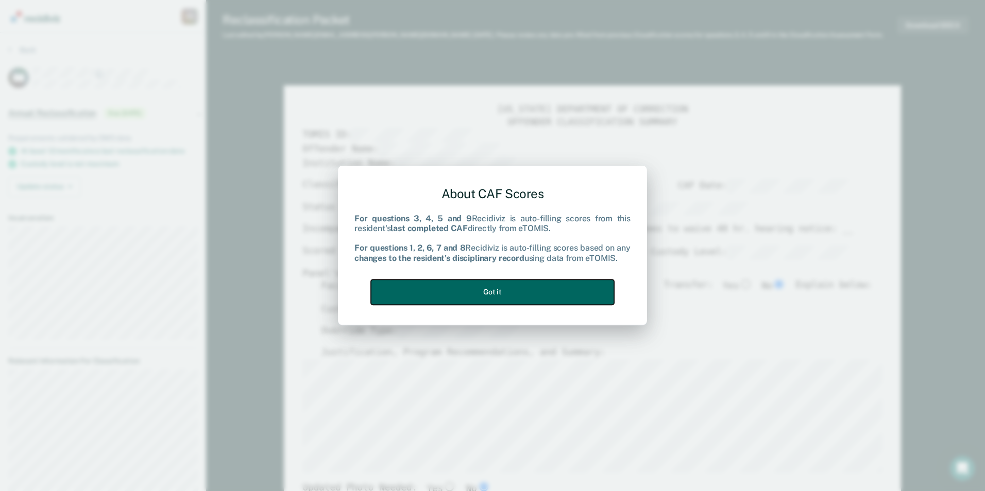
click at [562, 292] on button "Got it" at bounding box center [492, 292] width 243 height 25
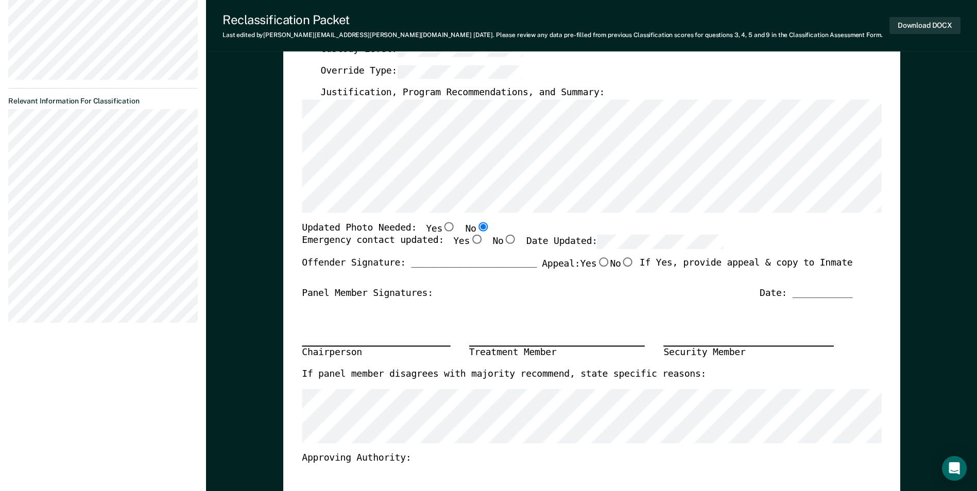
scroll to position [257, 0]
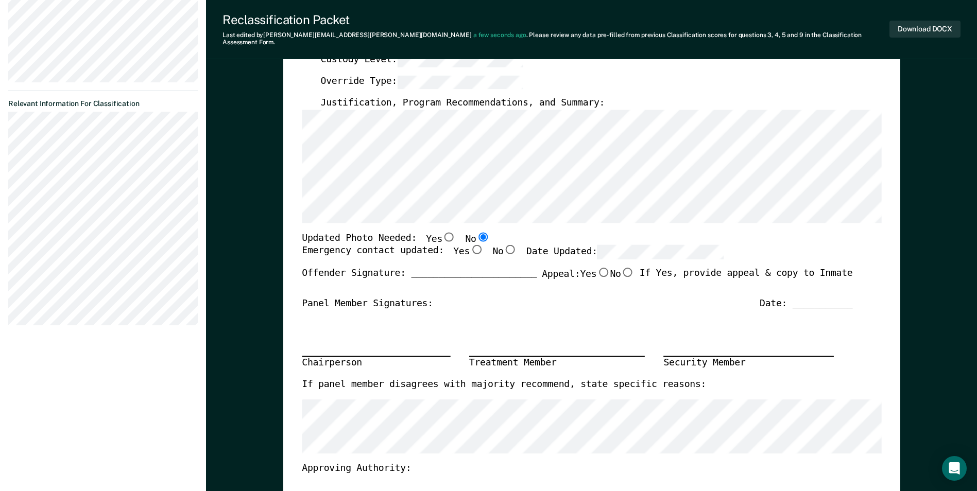
click at [470, 245] on input "Yes" at bounding box center [476, 249] width 13 height 9
type textarea "x"
radio input "true"
click at [924, 22] on button "Download DOCX" at bounding box center [924, 29] width 71 height 17
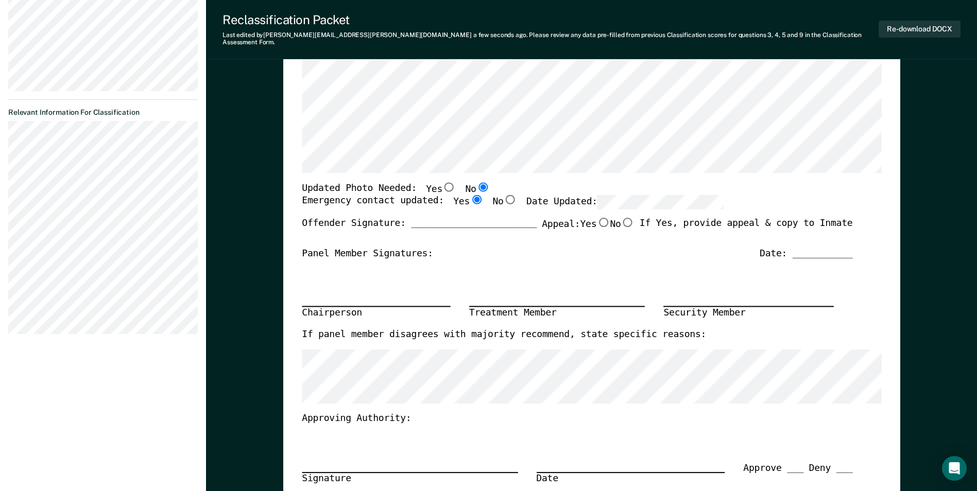
drag, startPoint x: 954, startPoint y: 56, endPoint x: 931, endPoint y: 48, distance: 23.9
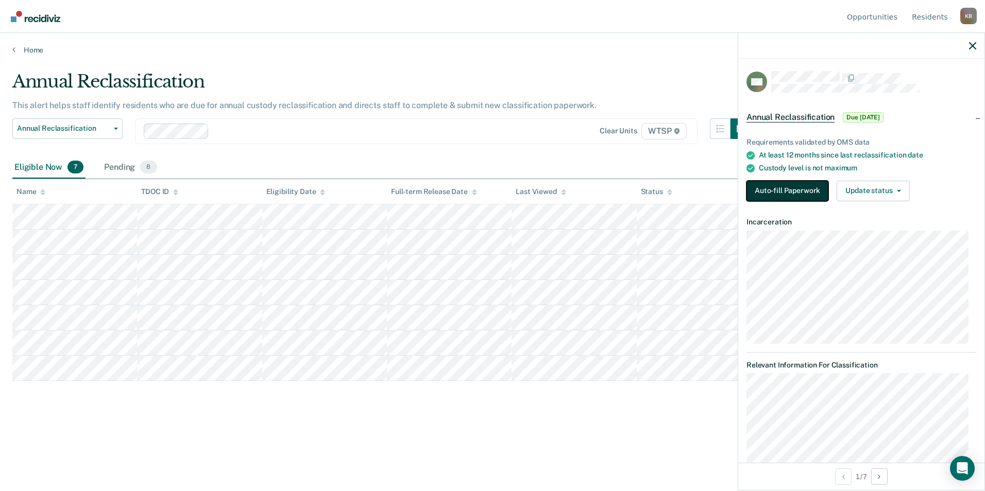
click at [768, 188] on button "Auto-fill Paperwork" at bounding box center [787, 191] width 82 height 21
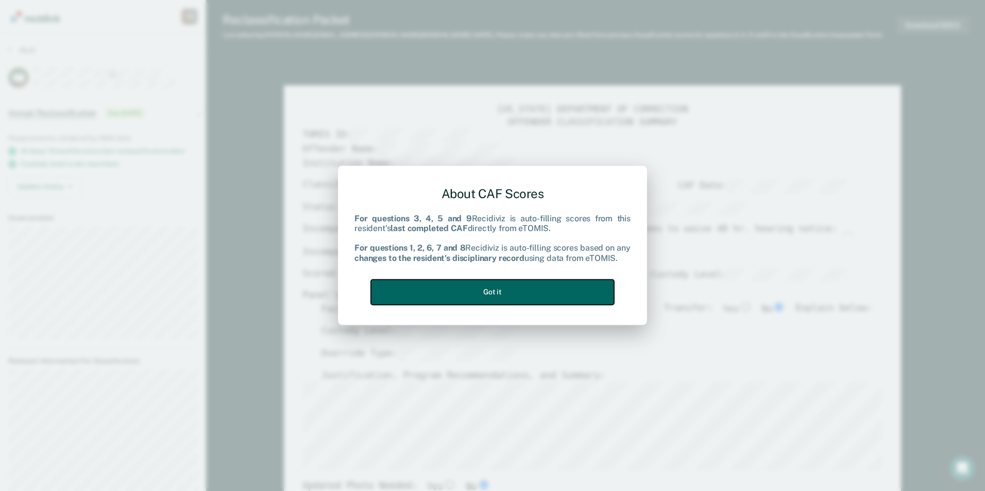
click at [406, 288] on button "Got it" at bounding box center [492, 292] width 243 height 25
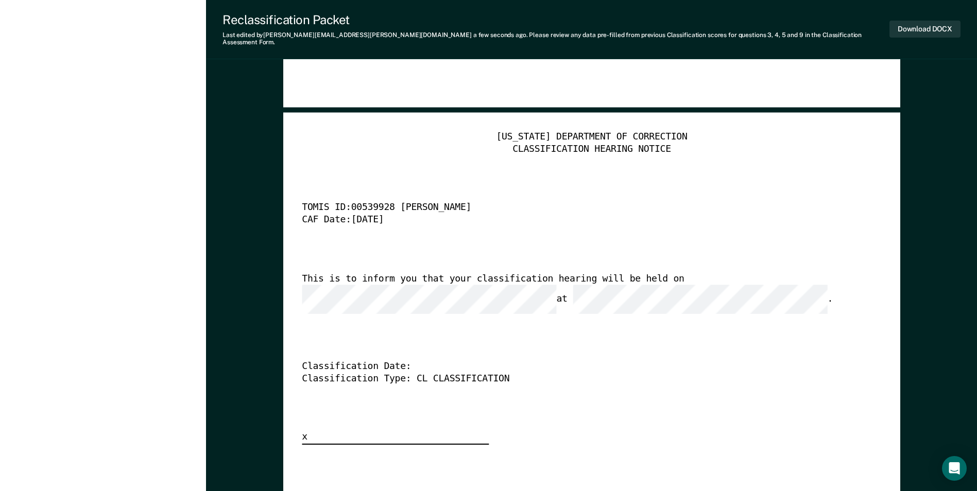
scroll to position [2420, 0]
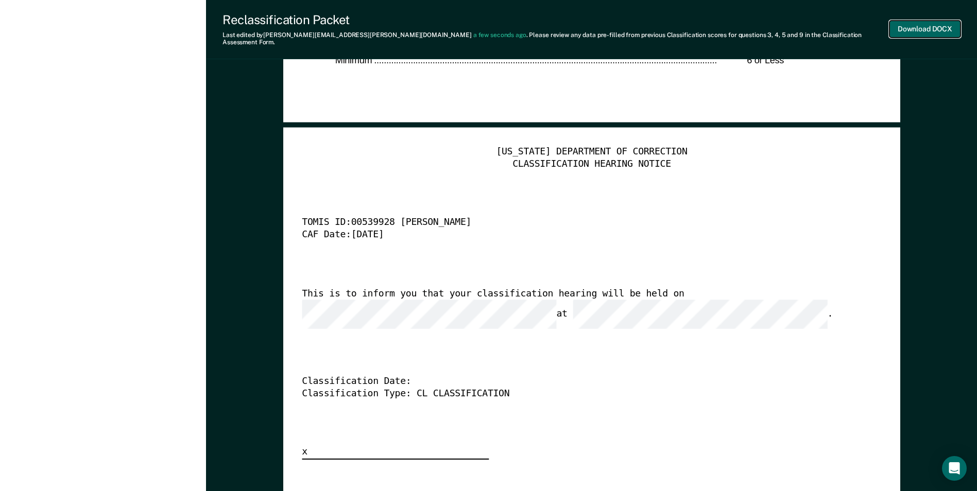
click at [923, 24] on button "Download DOCX" at bounding box center [924, 29] width 71 height 17
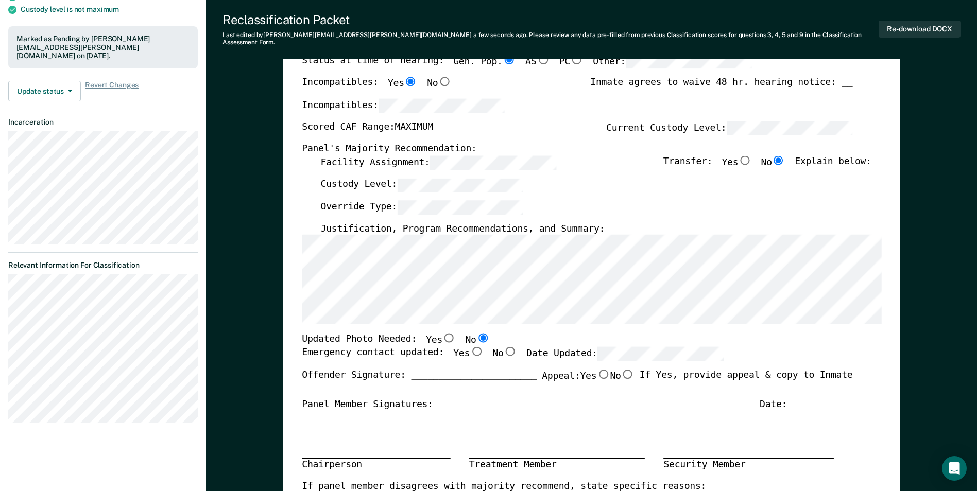
scroll to position [0, 0]
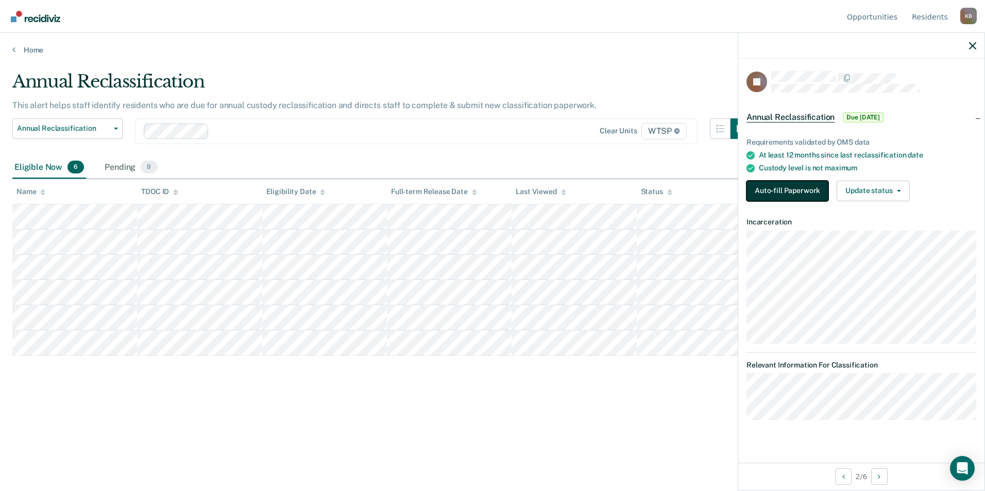
click at [780, 188] on button "Auto-fill Paperwork" at bounding box center [787, 191] width 82 height 21
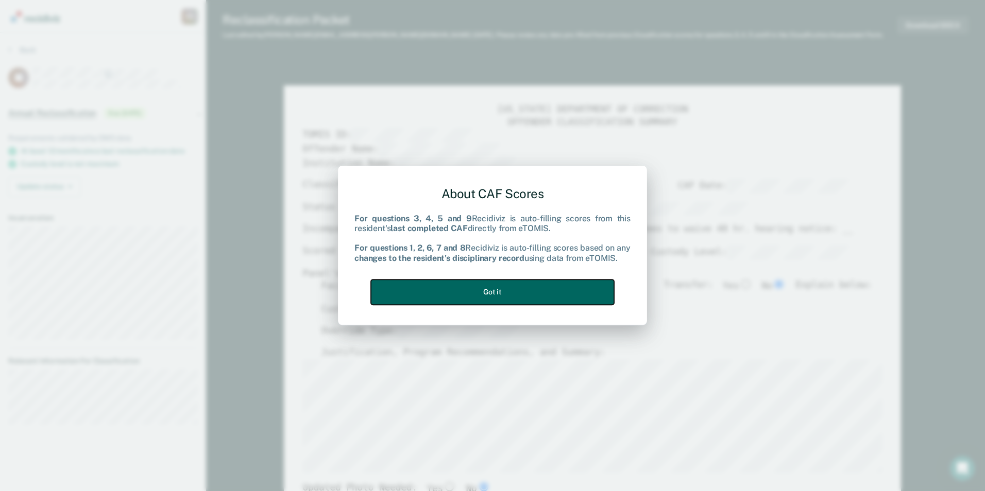
click at [470, 292] on button "Got it" at bounding box center [492, 292] width 243 height 25
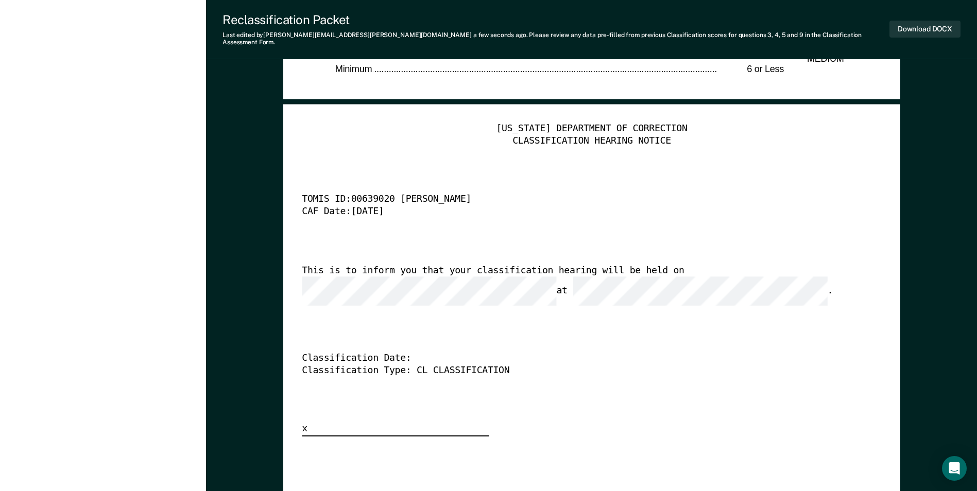
scroll to position [2523, 0]
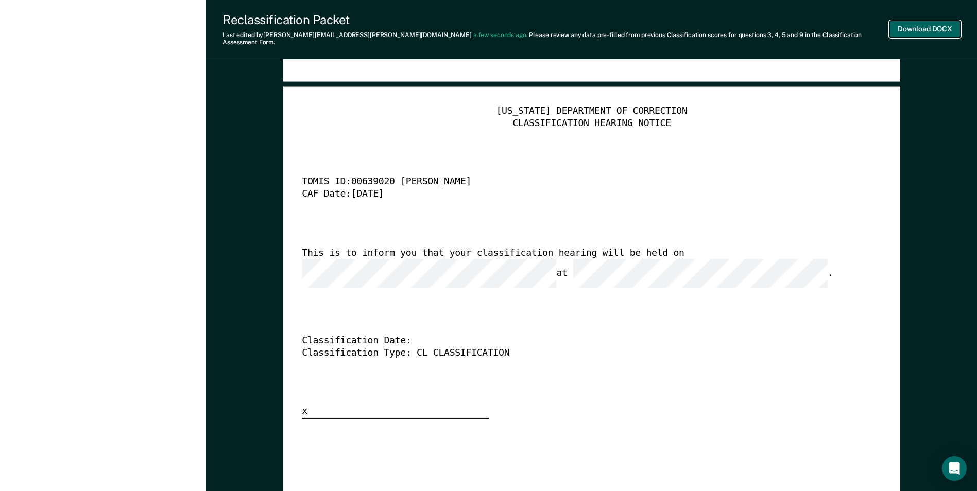
click at [931, 21] on button "Download DOCX" at bounding box center [924, 29] width 71 height 17
drag, startPoint x: 954, startPoint y: 147, endPoint x: 931, endPoint y: 128, distance: 29.6
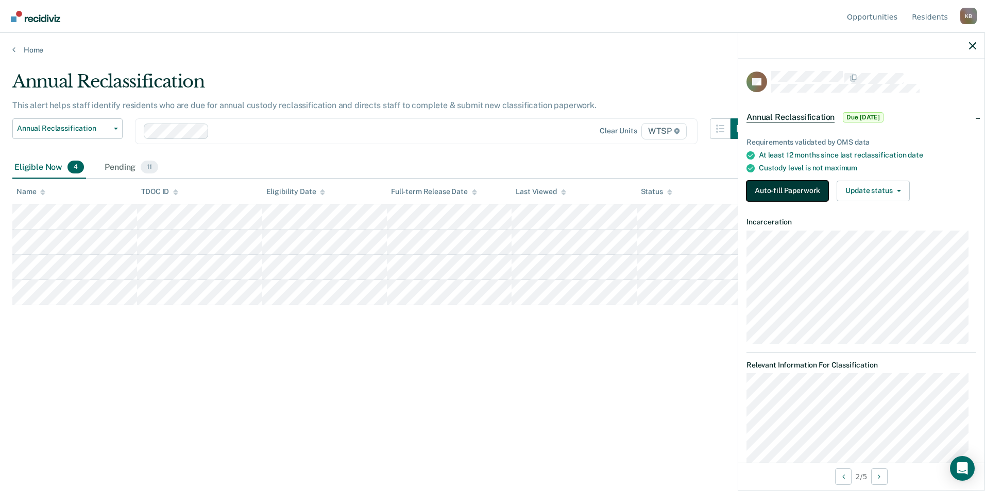
click at [788, 187] on button "Auto-fill Paperwork" at bounding box center [787, 191] width 82 height 21
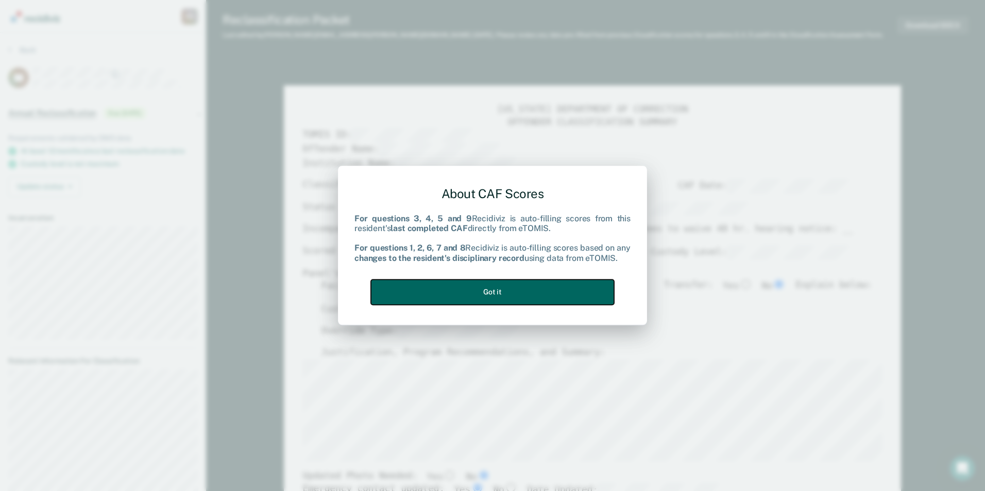
click at [484, 290] on button "Got it" at bounding box center [492, 292] width 243 height 25
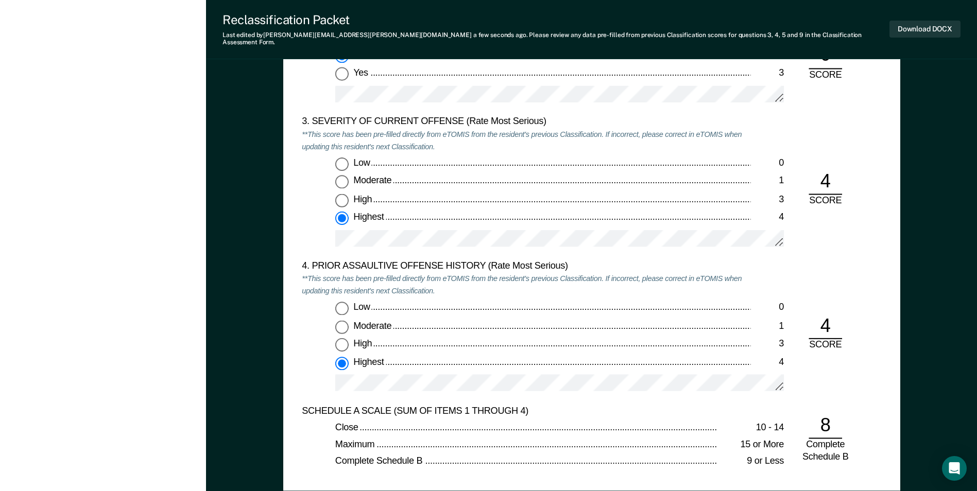
scroll to position [1236, 0]
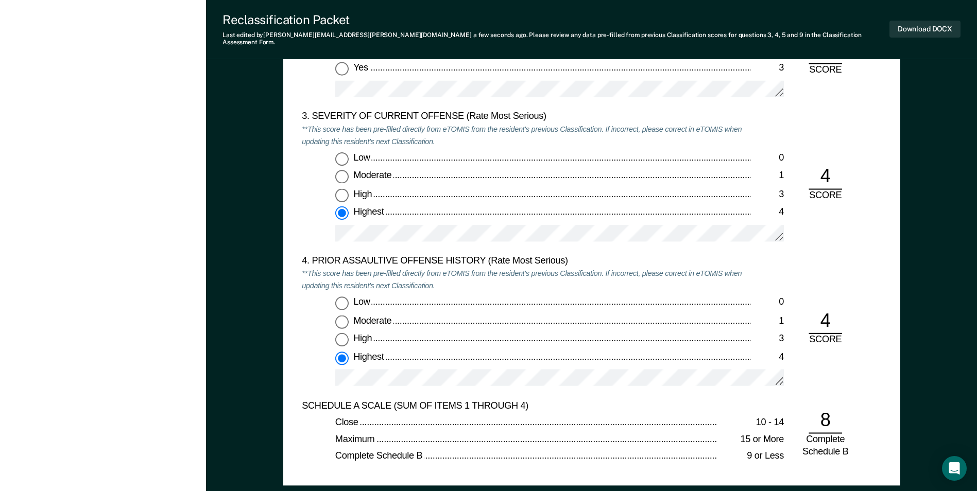
click at [532, 386] on div at bounding box center [559, 382] width 449 height 26
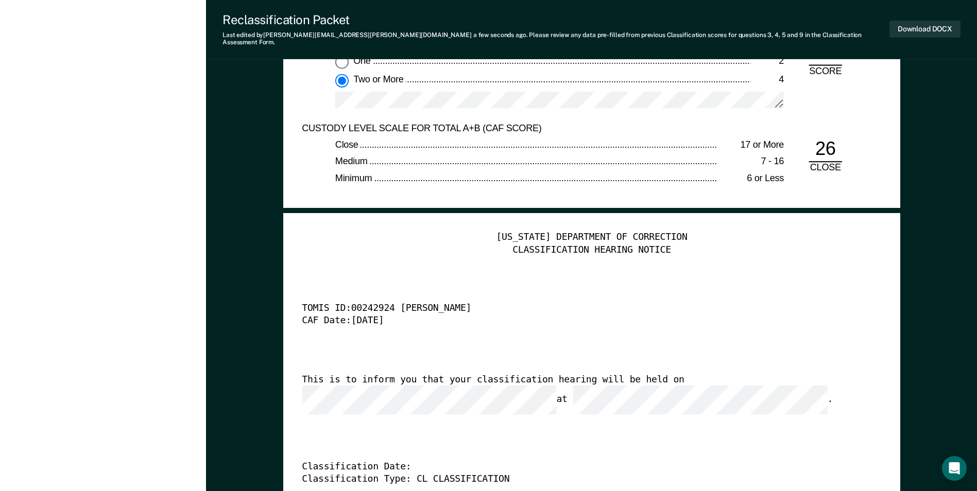
scroll to position [2420, 0]
click at [923, 24] on button "Download DOCX" at bounding box center [924, 29] width 71 height 17
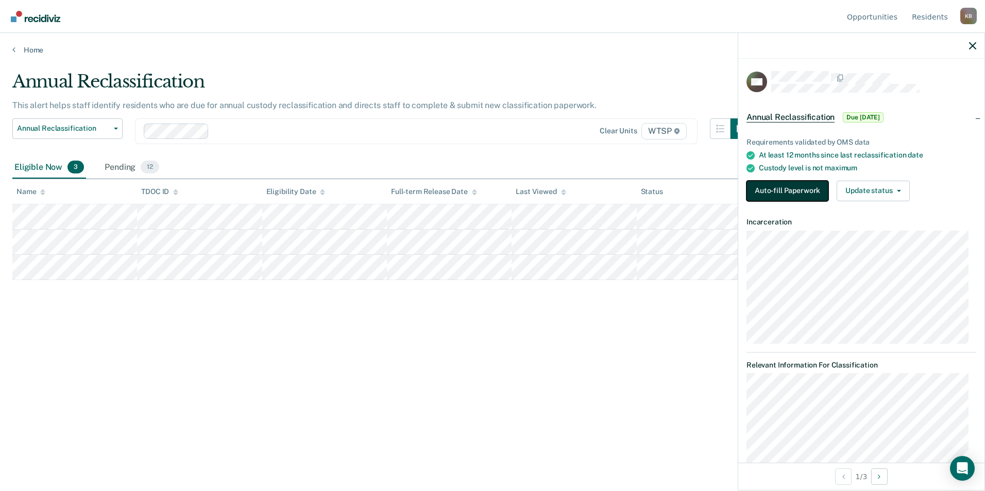
click at [763, 190] on button "Auto-fill Paperwork" at bounding box center [787, 191] width 82 height 21
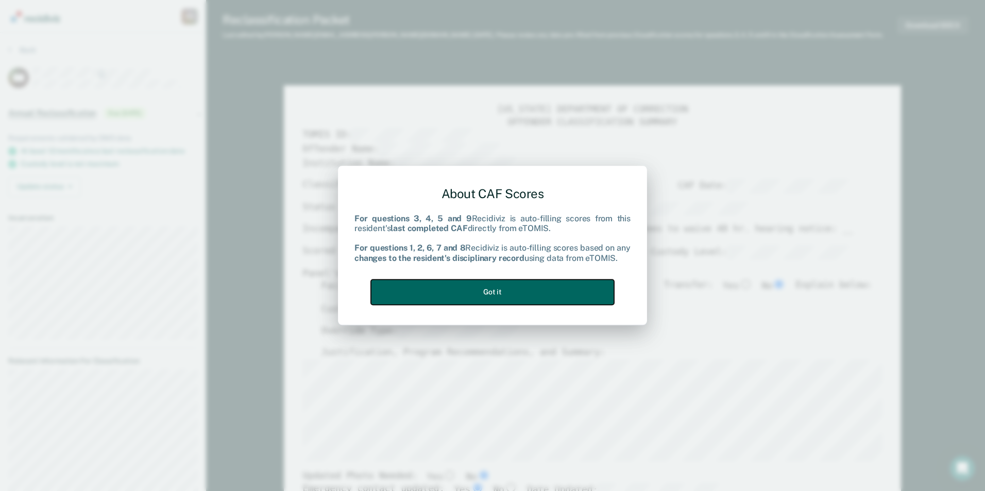
click at [488, 289] on button "Got it" at bounding box center [492, 292] width 243 height 25
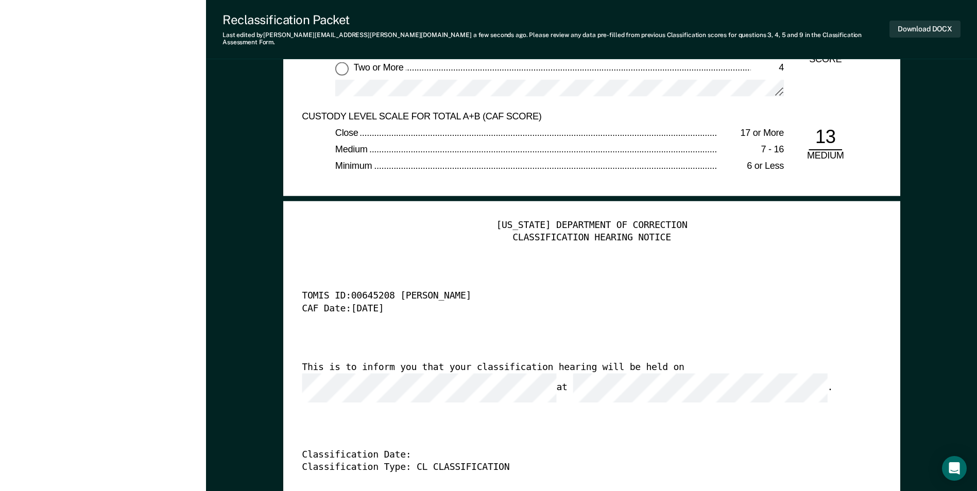
scroll to position [2626, 0]
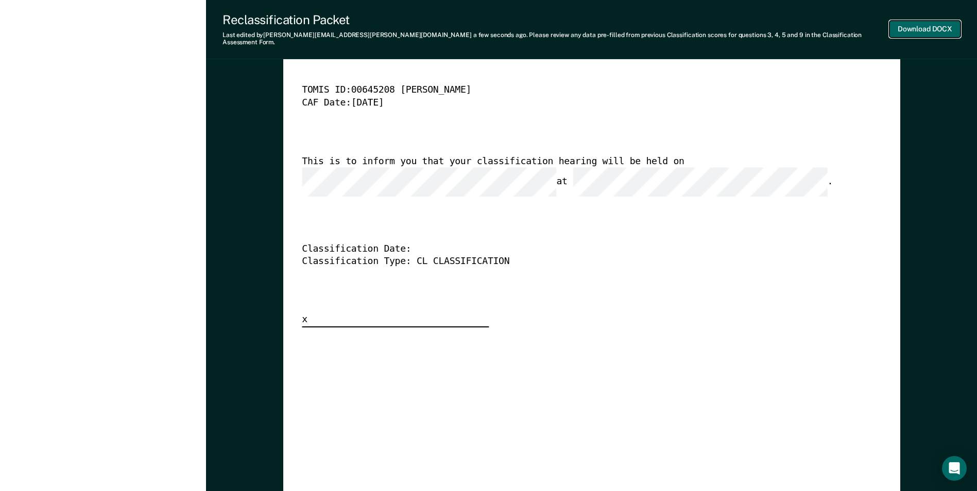
click at [935, 23] on button "Download DOCX" at bounding box center [924, 29] width 71 height 17
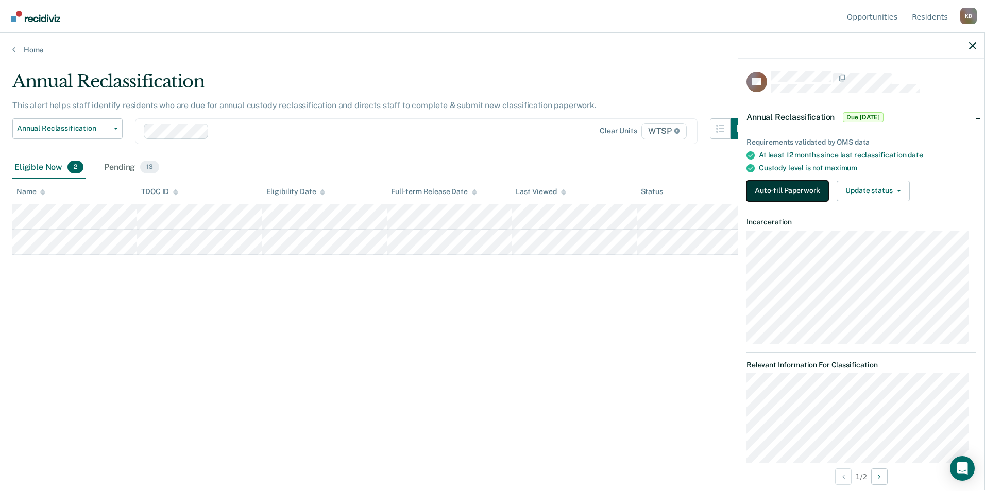
click at [768, 188] on button "Auto-fill Paperwork" at bounding box center [787, 191] width 82 height 21
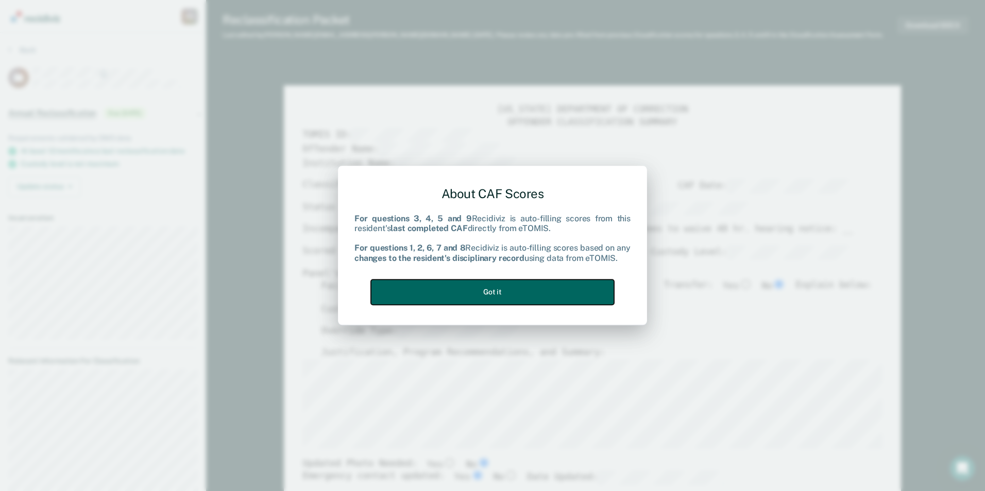
click at [469, 291] on button "Got it" at bounding box center [492, 292] width 243 height 25
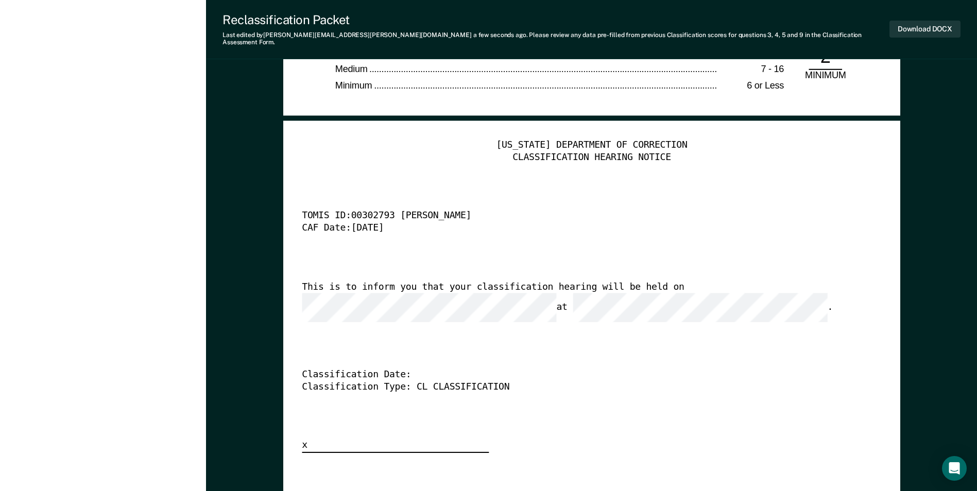
scroll to position [2472, 0]
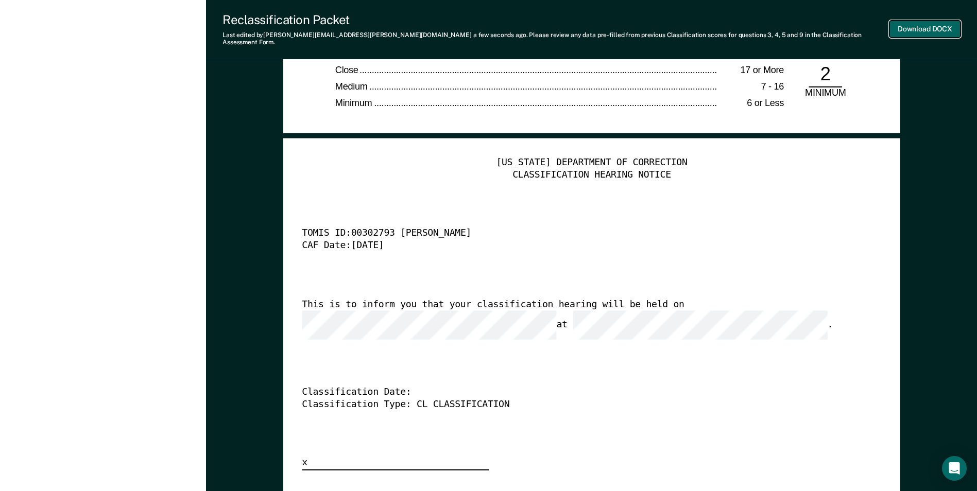
click at [922, 23] on button "Download DOCX" at bounding box center [924, 29] width 71 height 17
drag, startPoint x: 967, startPoint y: 76, endPoint x: 959, endPoint y: 76, distance: 7.7
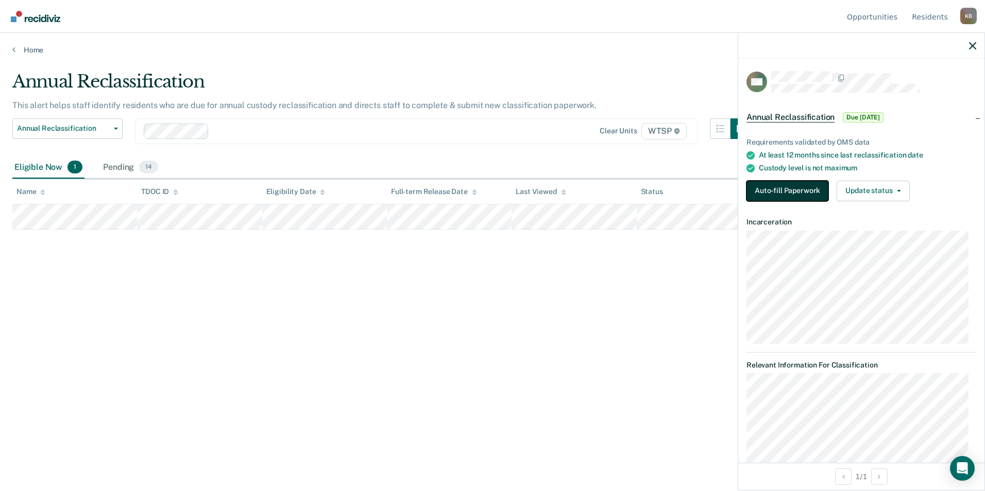
click at [791, 188] on button "Auto-fill Paperwork" at bounding box center [787, 191] width 82 height 21
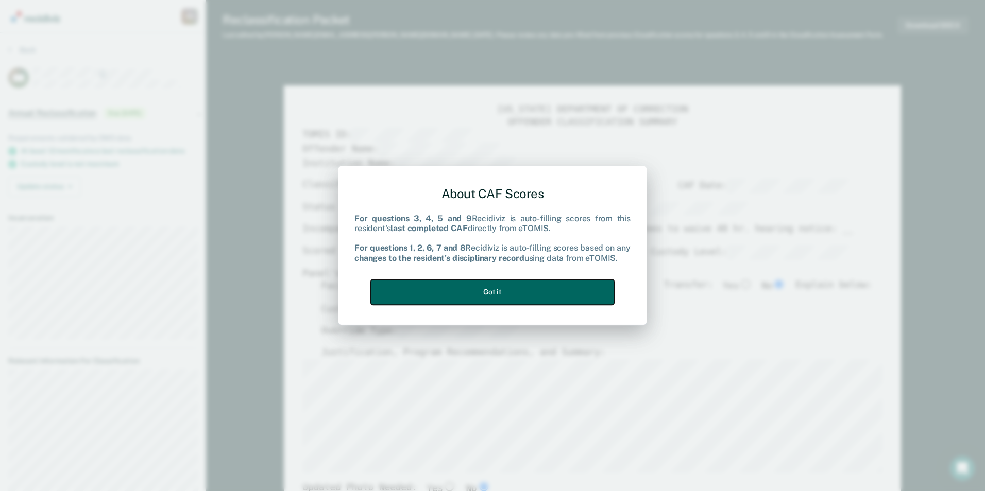
click at [541, 292] on button "Got it" at bounding box center [492, 292] width 243 height 25
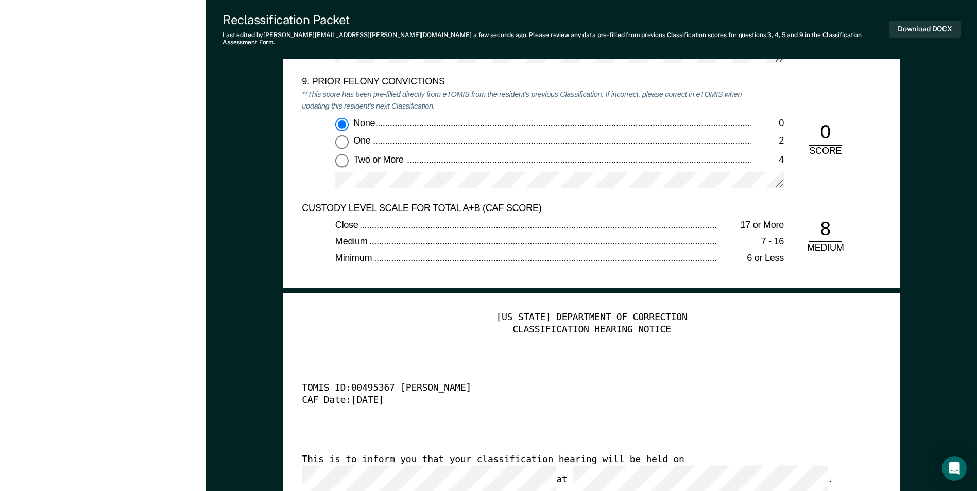
scroll to position [2472, 0]
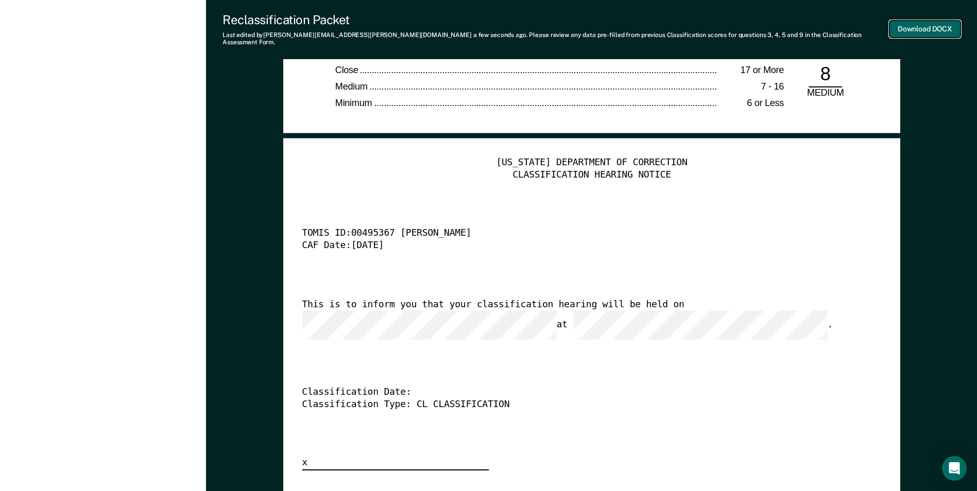
click at [916, 23] on button "Download DOCX" at bounding box center [924, 29] width 71 height 17
type textarea "x"
